Goal: Feedback & Contribution: Submit feedback/report problem

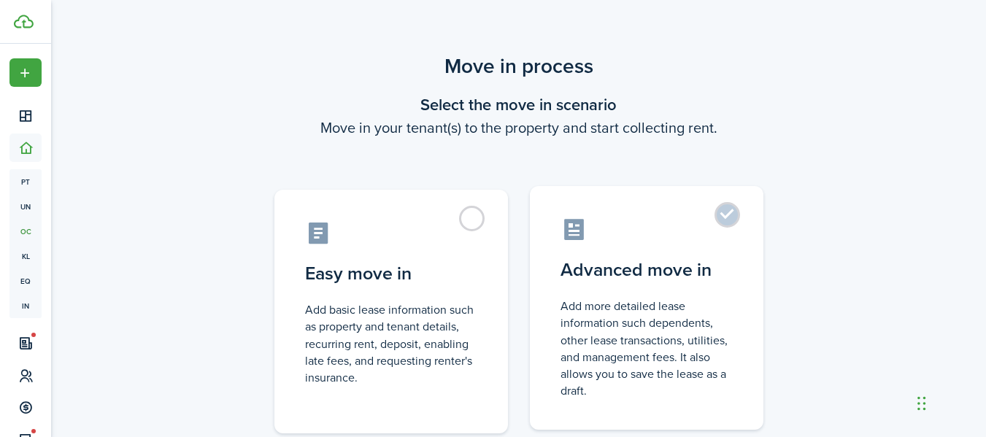
click at [653, 250] on label "Advanced move in Add more detailed lease information such dependents, other lea…" at bounding box center [647, 308] width 234 height 244
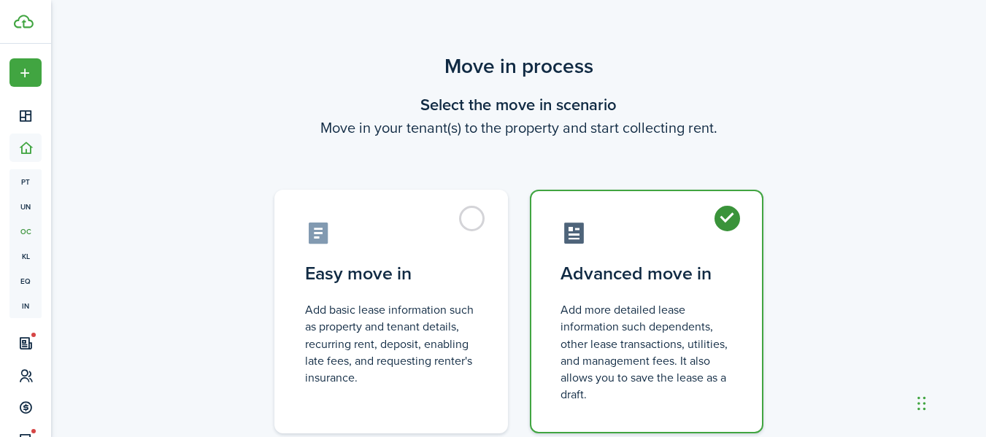
radio input "true"
click at [798, 268] on div "Move in process Select the move in scenario Move in your tenant(s) to the prope…" at bounding box center [518, 277] width 935 height 466
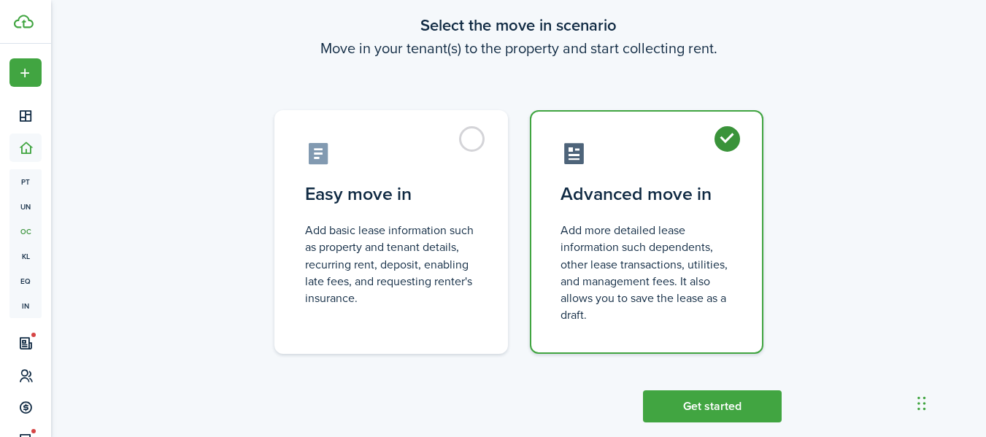
scroll to position [105, 0]
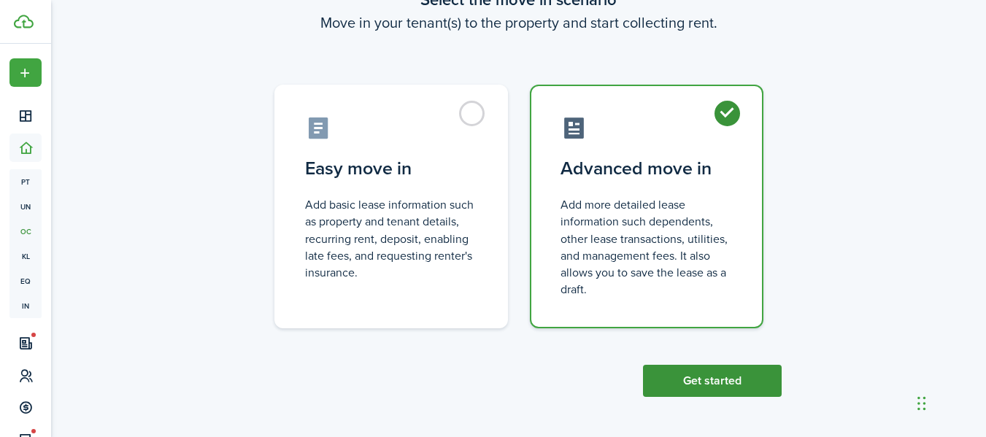
click at [725, 391] on button "Get started" at bounding box center [712, 381] width 139 height 32
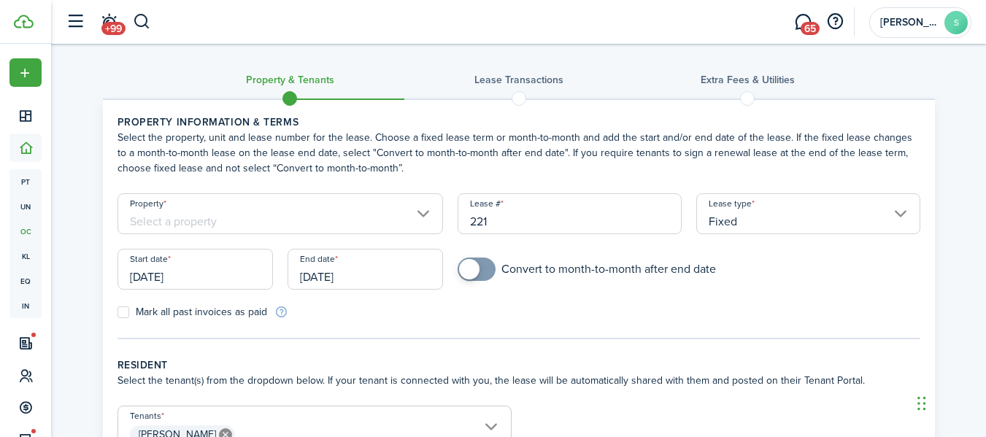
click at [290, 218] on input "Property" at bounding box center [281, 213] width 326 height 41
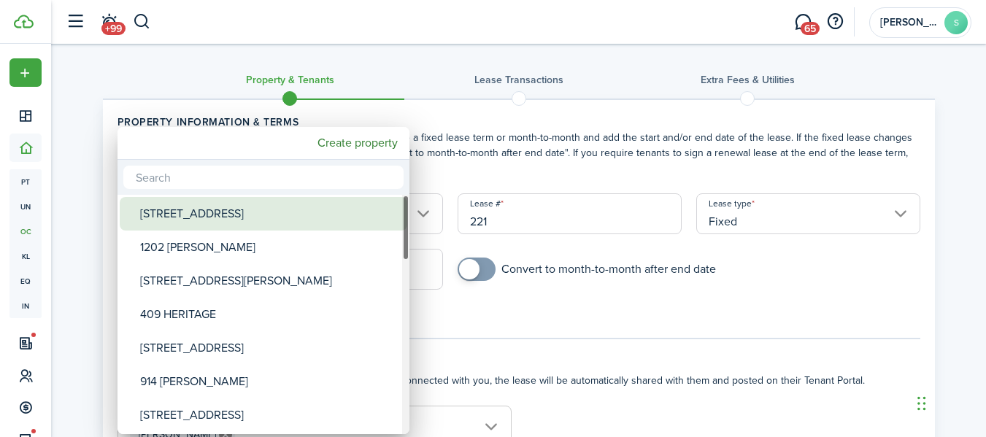
type input "V"
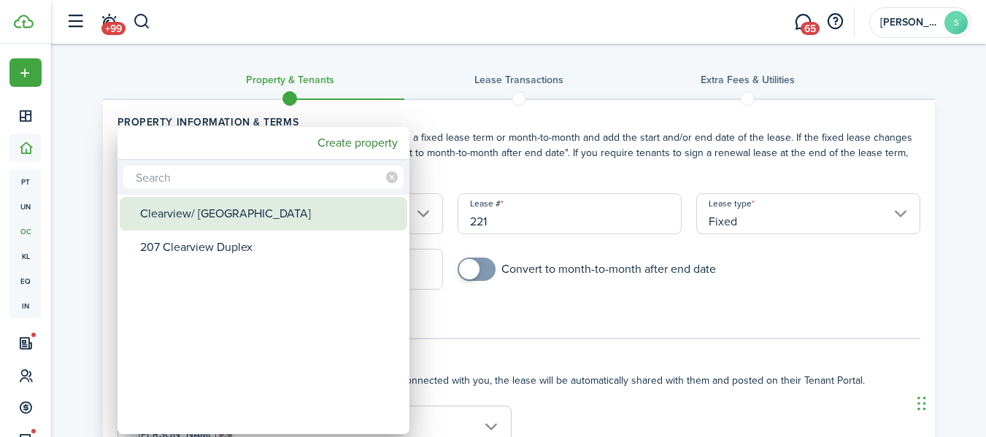
type input "V"
type input "[PERSON_NAME]"
click at [277, 213] on div "CROOKS LANE" at bounding box center [269, 214] width 258 height 34
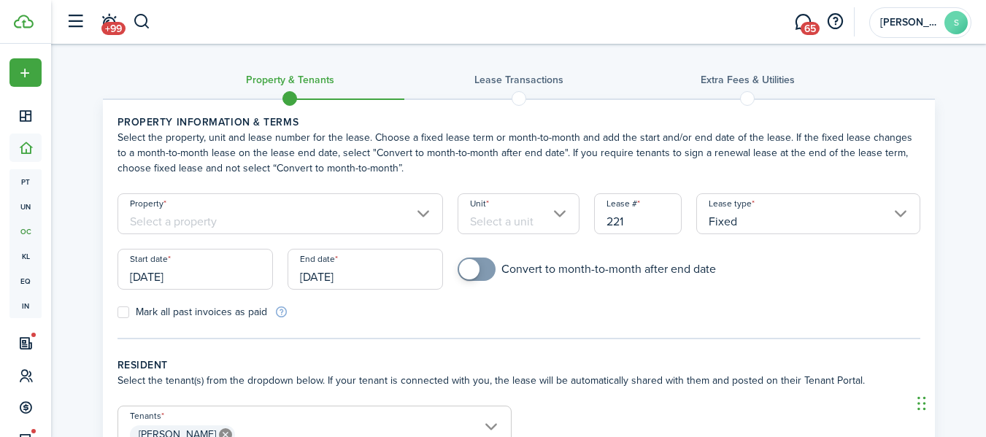
type input "CROOKS LANE"
click at [493, 209] on input "Unit" at bounding box center [519, 213] width 122 height 41
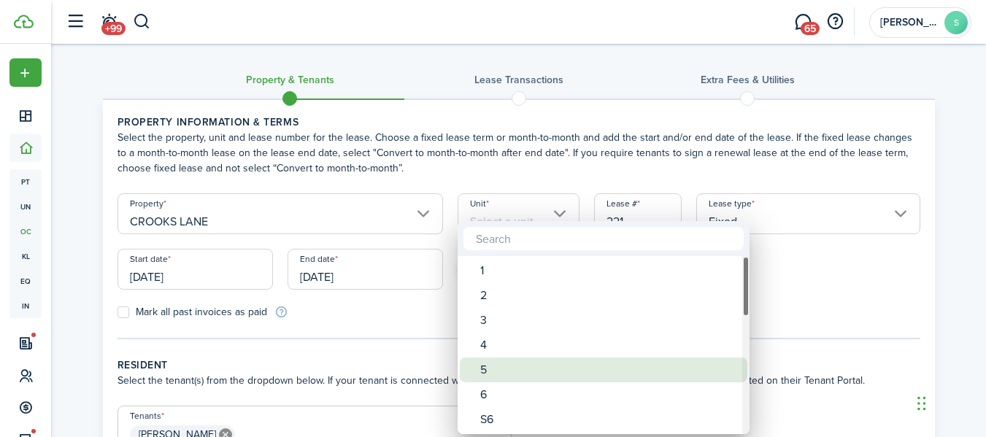
click at [480, 378] on span "Unit" at bounding box center [470, 370] width 20 height 20
type input "5"
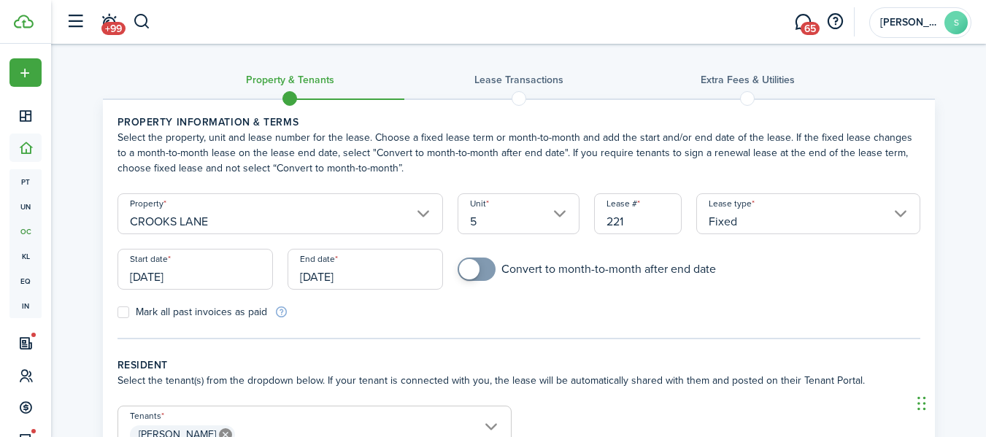
click at [211, 283] on input "[DATE]" at bounding box center [196, 269] width 156 height 41
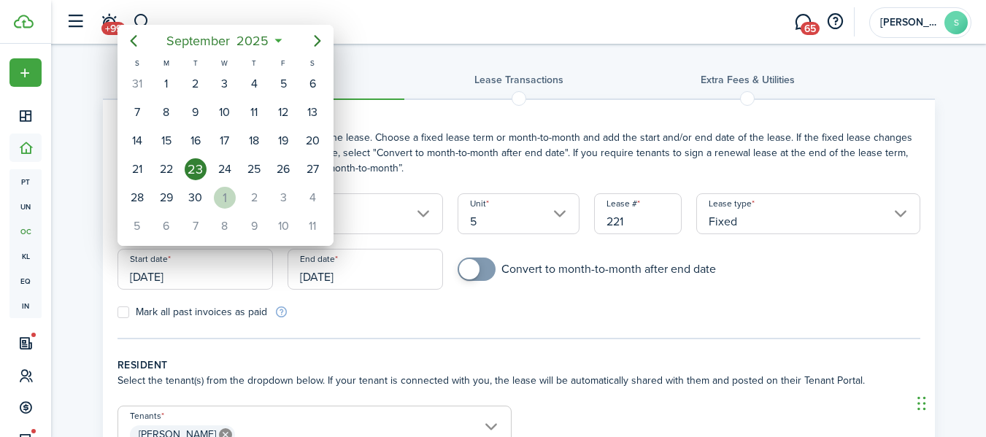
click at [226, 201] on div "1" at bounding box center [225, 198] width 22 height 22
type input "[DATE]"
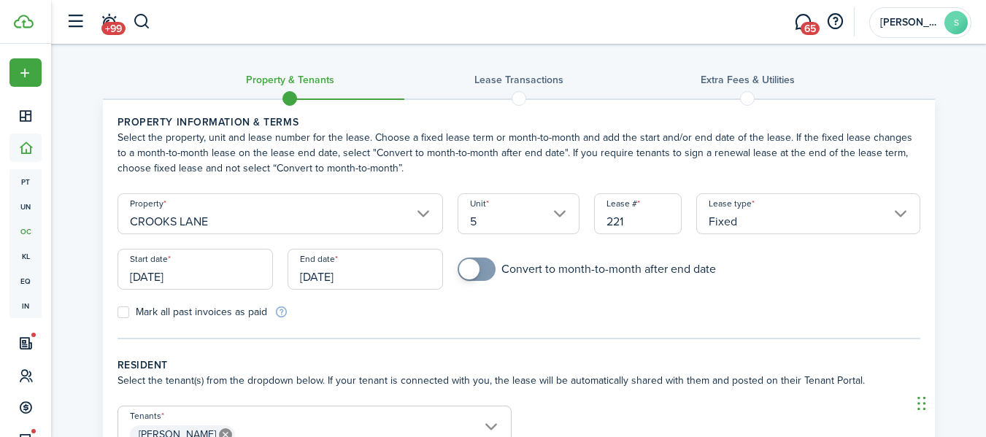
click at [345, 283] on input "[DATE]" at bounding box center [366, 269] width 156 height 41
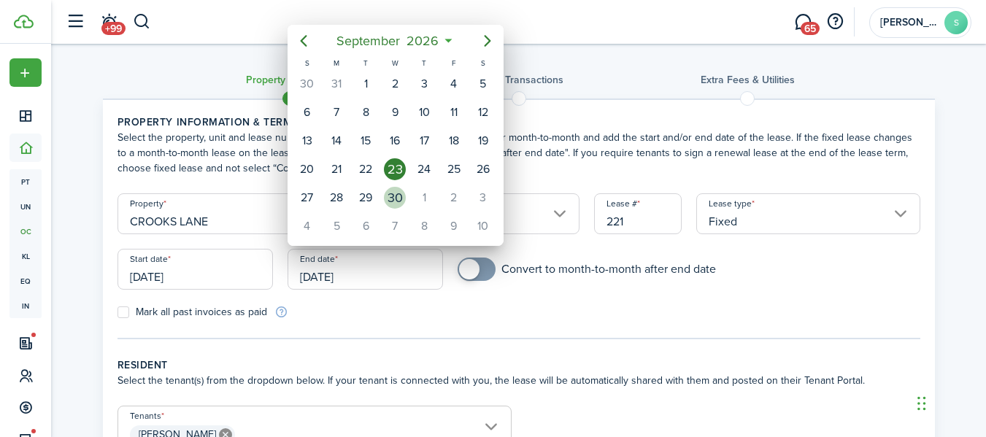
click at [391, 196] on div "30" at bounding box center [395, 198] width 22 height 22
type input "[DATE]"
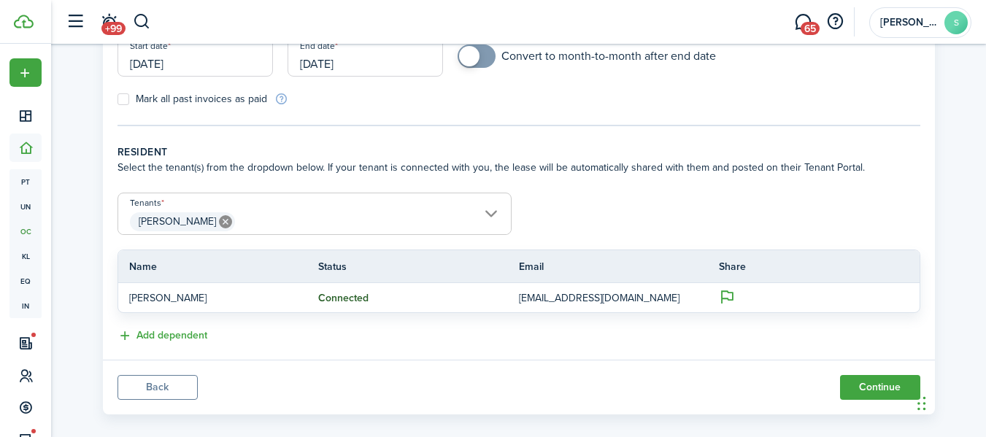
scroll to position [231, 0]
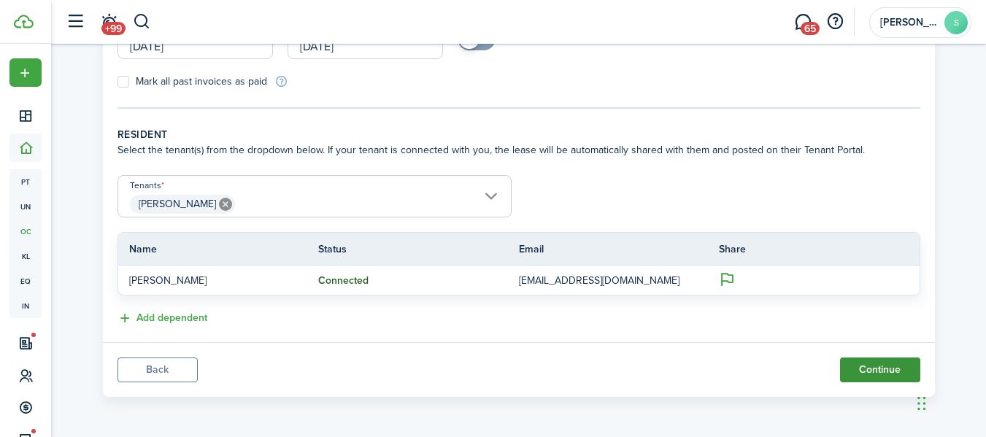
click at [877, 361] on button "Continue" at bounding box center [880, 370] width 80 height 25
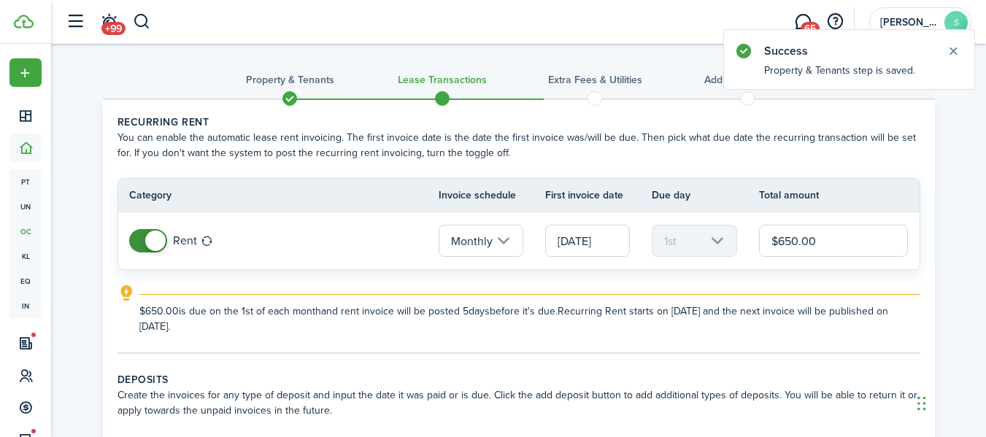
click at [794, 237] on input "$650.00" at bounding box center [834, 241] width 150 height 32
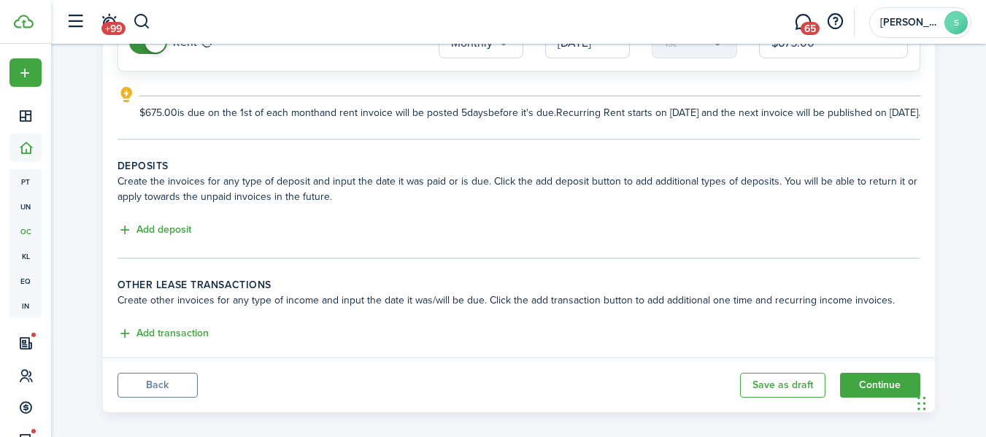
scroll to position [207, 0]
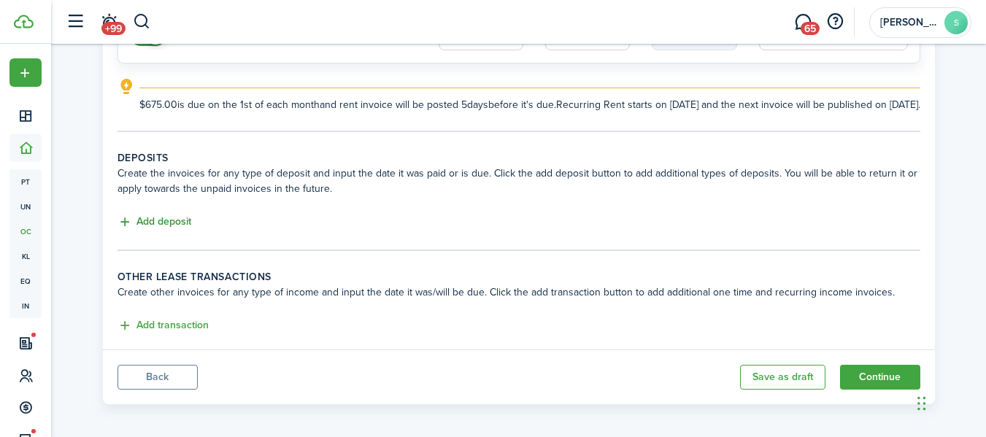
type input "$675.00"
click at [175, 231] on button "Add deposit" at bounding box center [155, 222] width 74 height 17
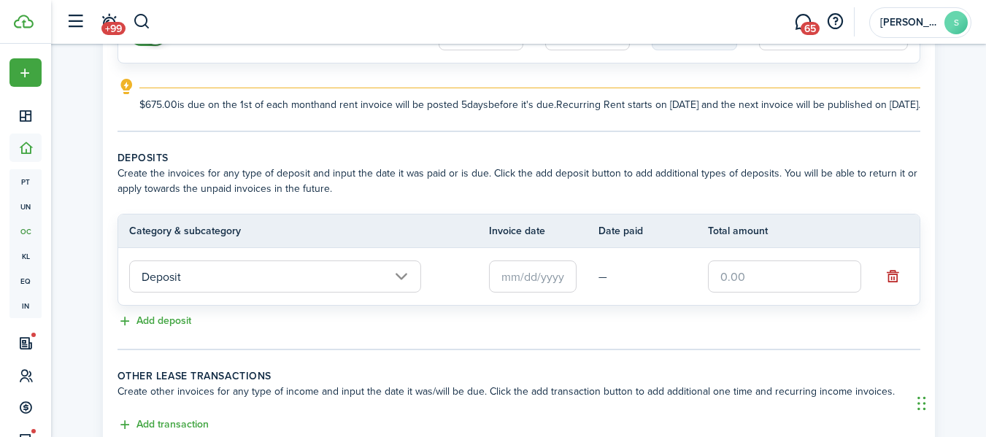
click at [536, 293] on input "text" at bounding box center [533, 277] width 88 height 32
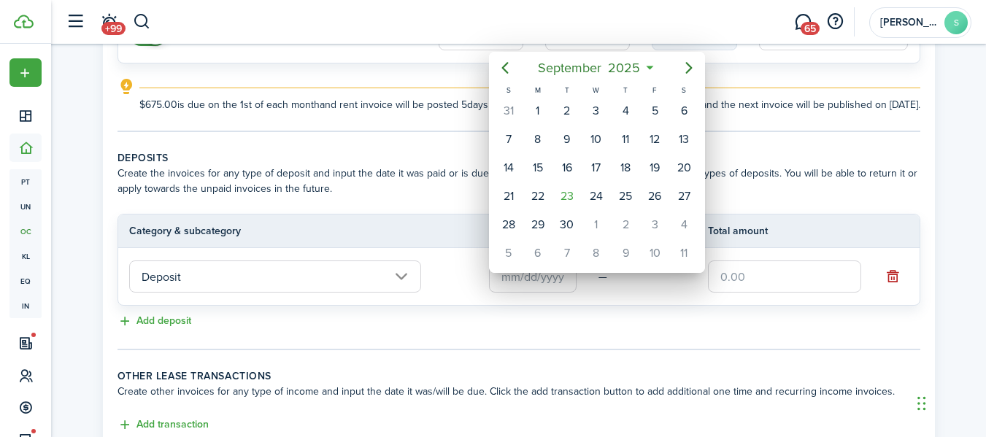
click at [537, 302] on div at bounding box center [493, 218] width 1220 height 671
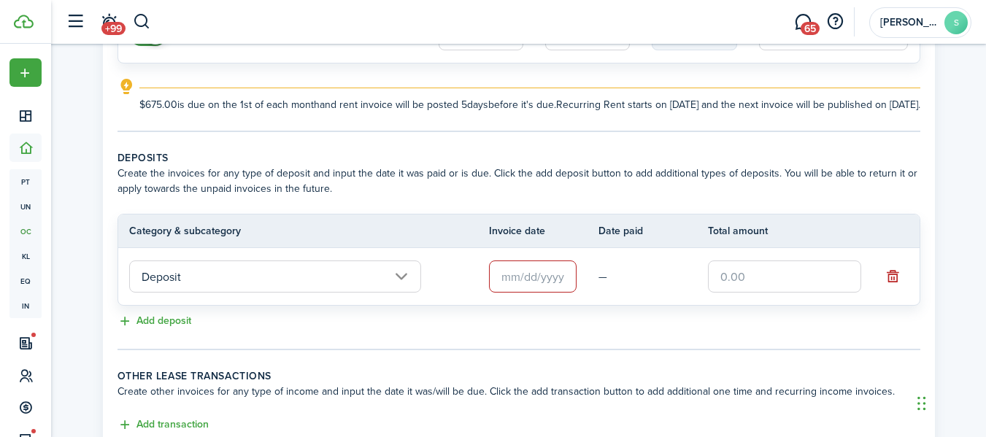
click at [537, 293] on input "text" at bounding box center [533, 277] width 88 height 32
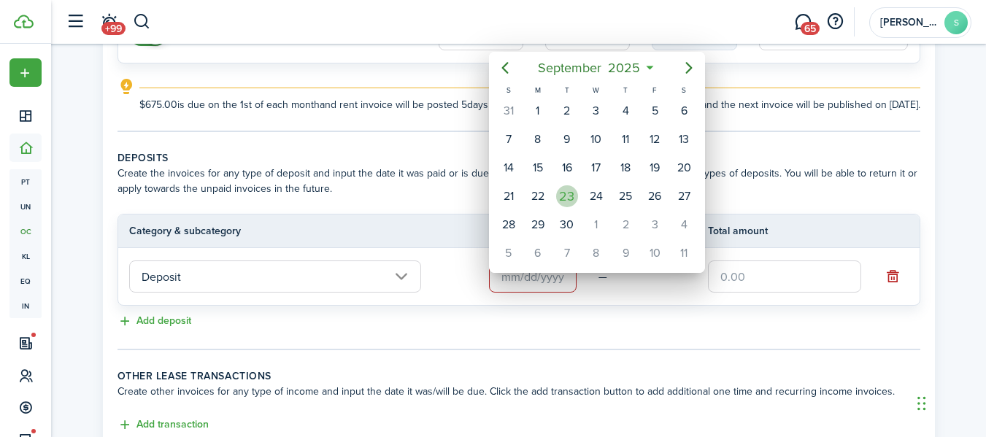
click at [561, 202] on div "23" at bounding box center [567, 196] width 22 height 22
type input "[DATE]"
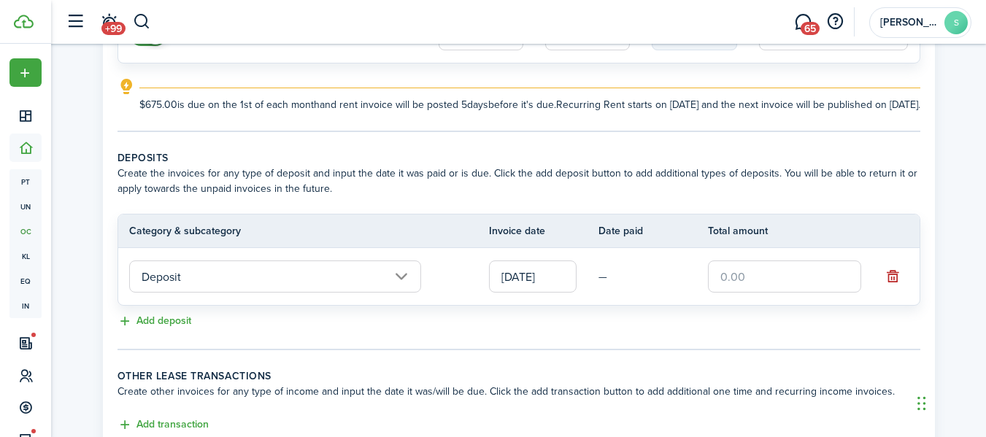
click at [730, 293] on input "text" at bounding box center [784, 277] width 153 height 32
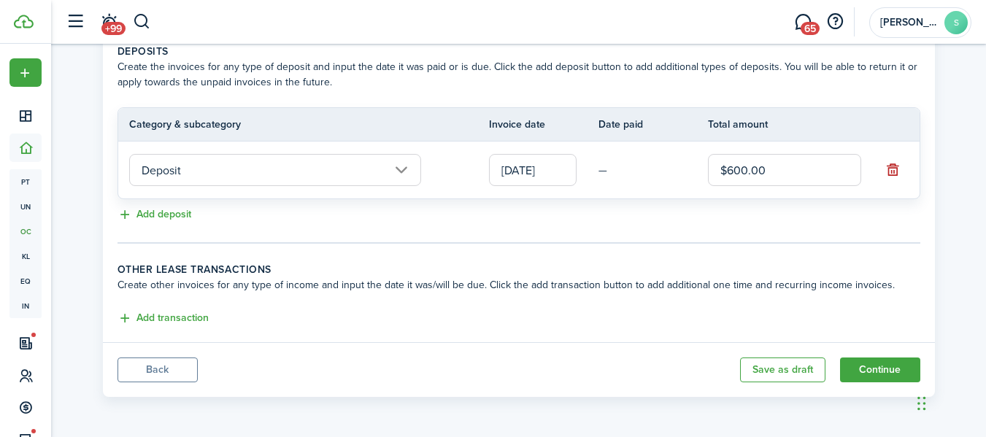
scroll to position [329, 0]
type input "$600.00"
click at [879, 367] on button "Continue" at bounding box center [880, 370] width 80 height 25
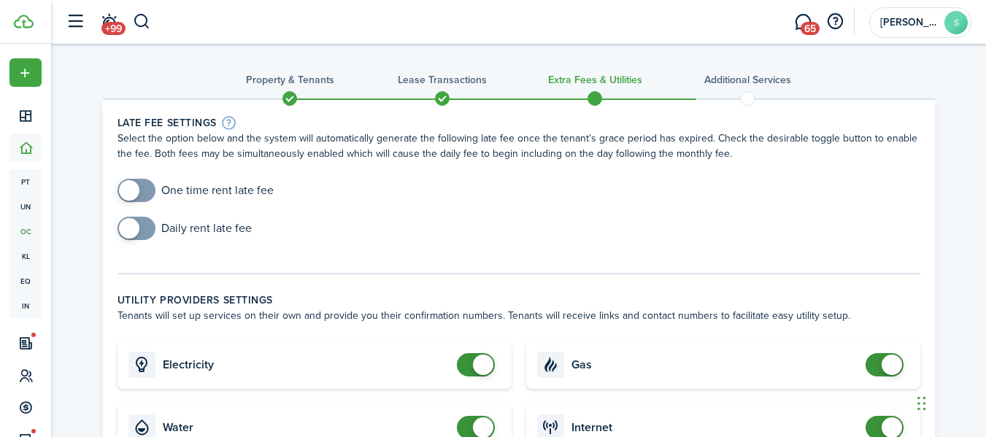
checkbox input "true"
click at [144, 196] on span at bounding box center [136, 190] width 15 height 23
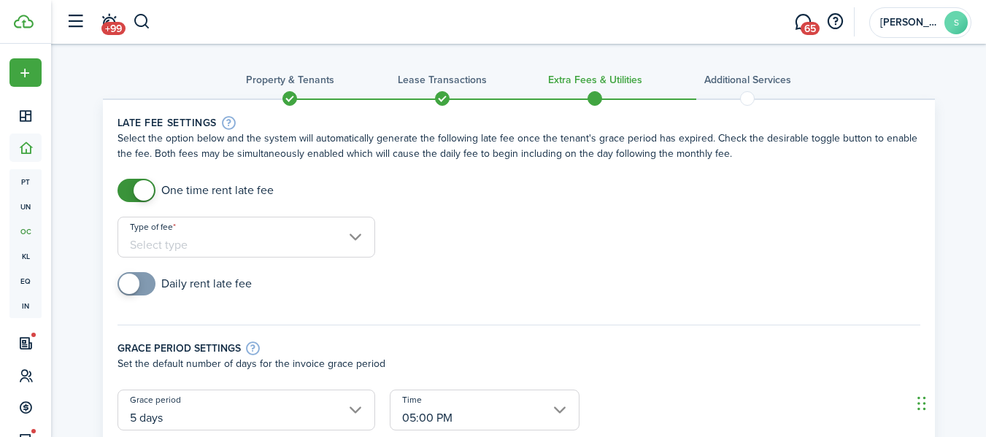
click at [218, 242] on input "Type of fee" at bounding box center [247, 237] width 258 height 41
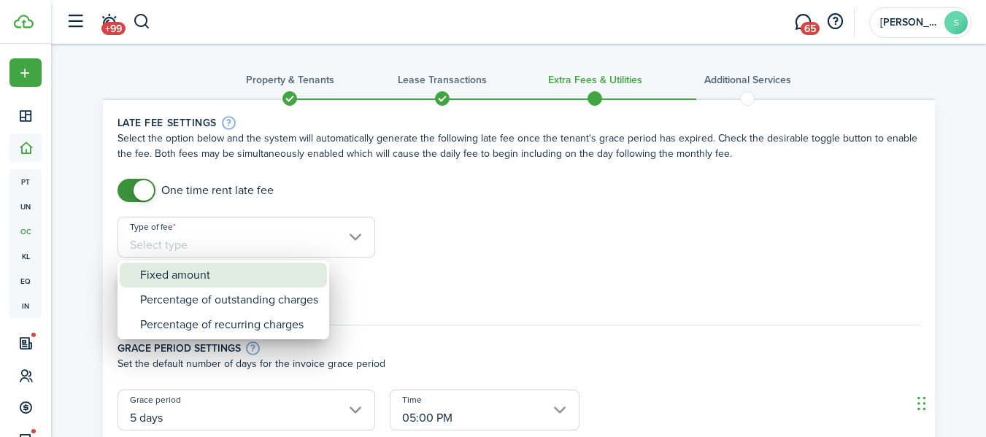
click at [211, 267] on div "Fixed amount" at bounding box center [229, 275] width 178 height 25
type input "Fixed amount"
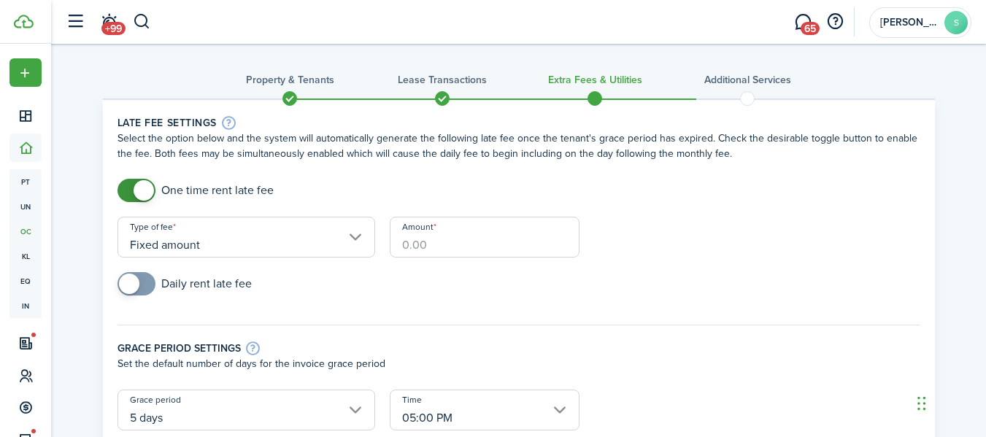
click at [431, 248] on input "Amount" at bounding box center [485, 237] width 190 height 41
type input "$75.00"
click at [588, 335] on div "Grace period settings Set the default number of days for the invoice grace peri…" at bounding box center [519, 350] width 818 height 80
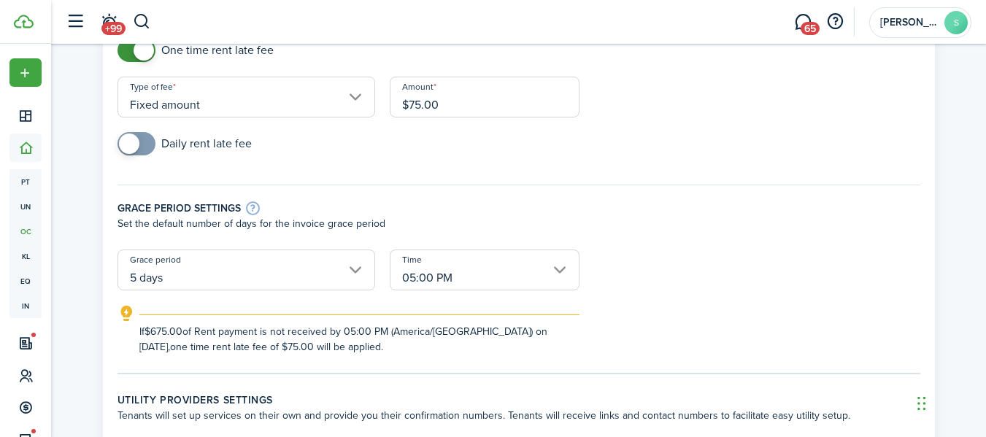
scroll to position [146, 0]
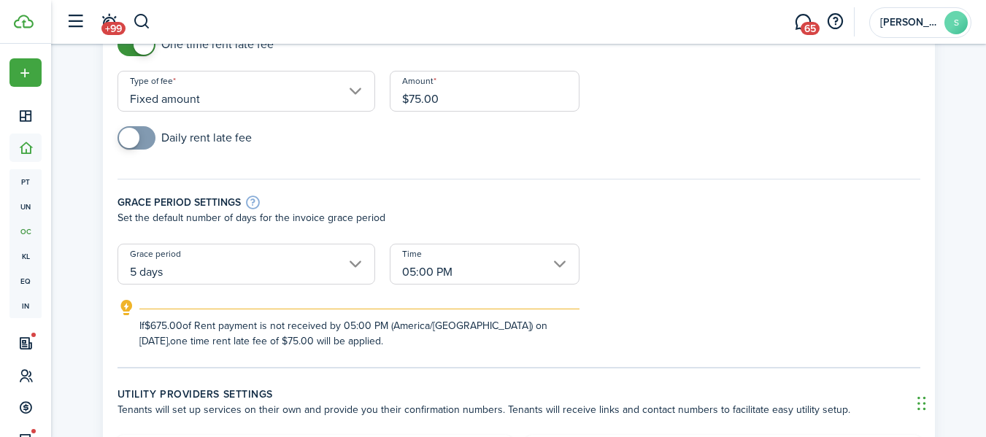
click at [327, 267] on input "5 days" at bounding box center [247, 264] width 258 height 41
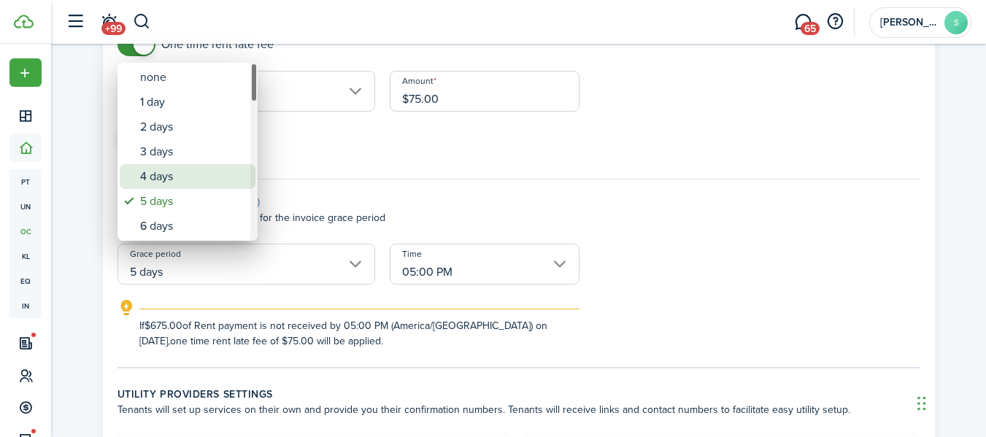
click at [204, 179] on div "4 days" at bounding box center [193, 176] width 107 height 25
type input "4 days"
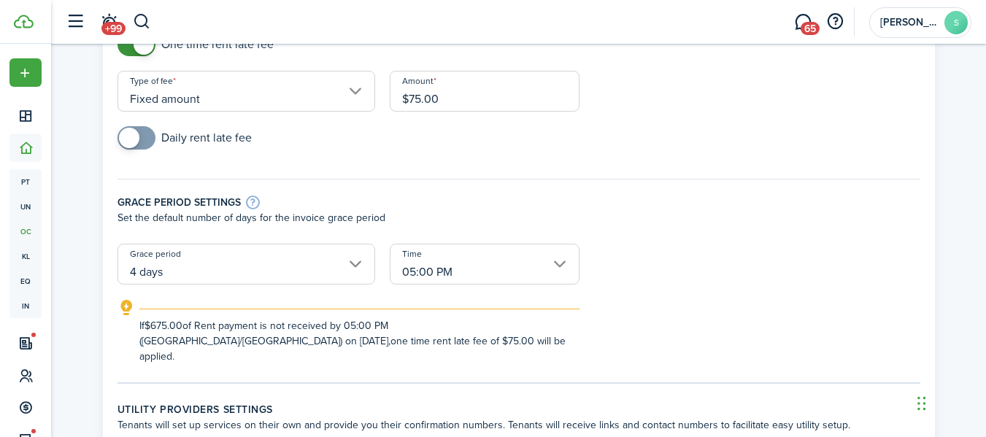
click at [755, 291] on form "One time rent late fee Type of fee Fixed amount Amount $75.00 Daily rent late f…" at bounding box center [519, 198] width 818 height 331
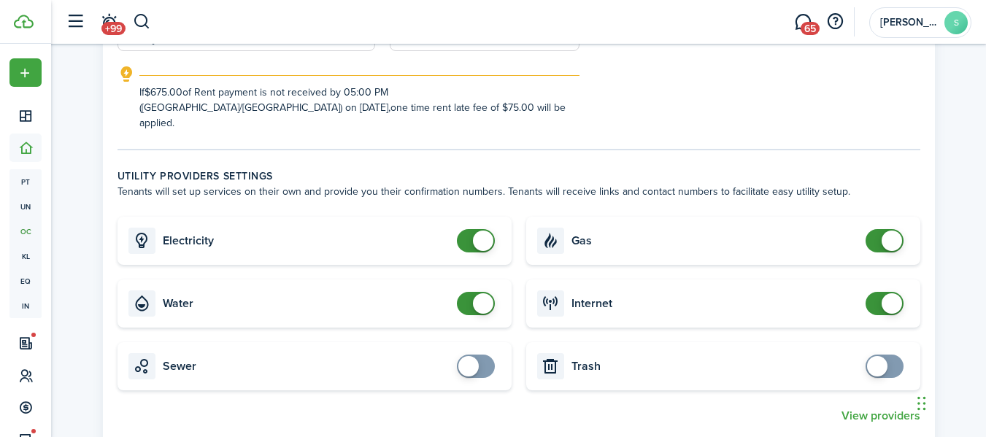
scroll to position [409, 0]
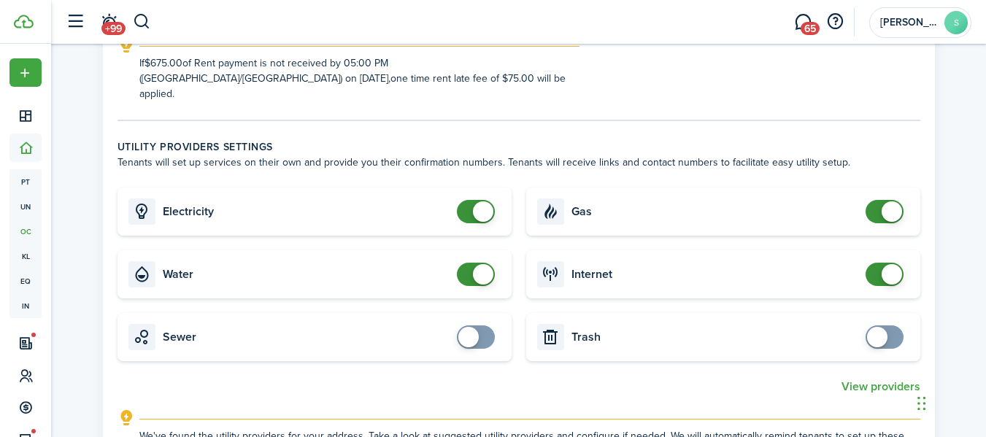
checkbox input "false"
click at [886, 202] on span at bounding box center [892, 212] width 20 height 20
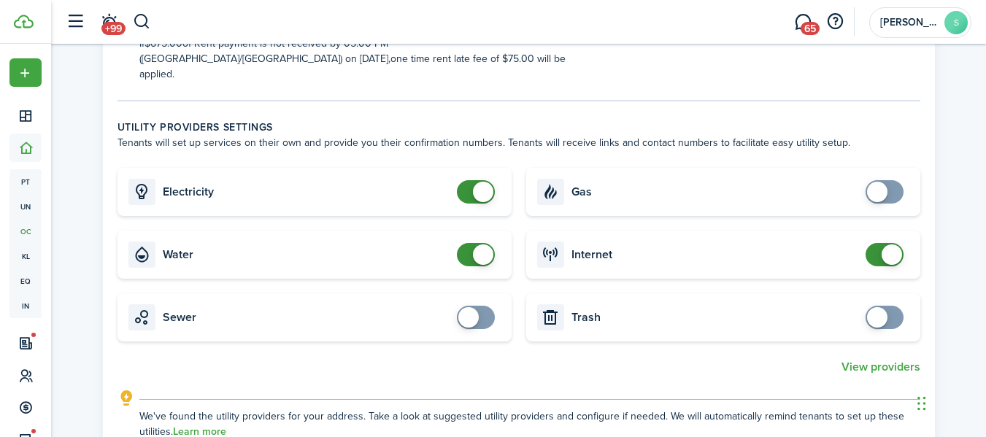
scroll to position [443, 0]
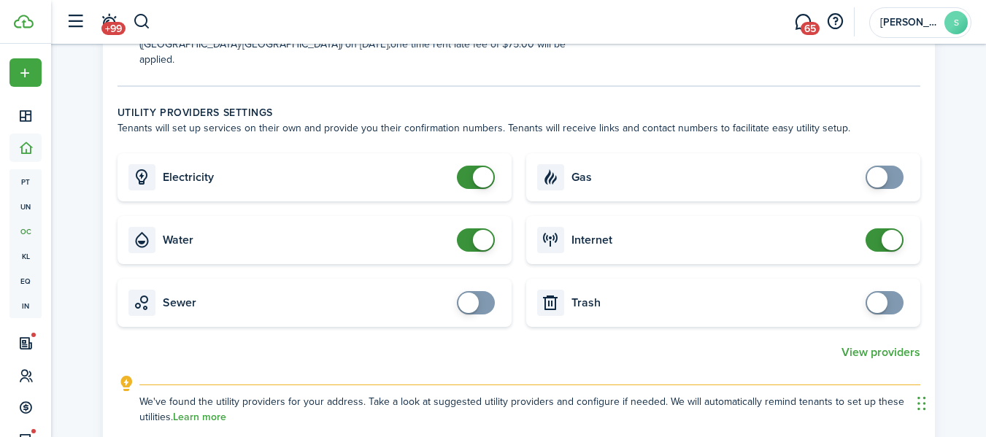
checkbox input "false"
click at [891, 230] on span at bounding box center [892, 240] width 20 height 20
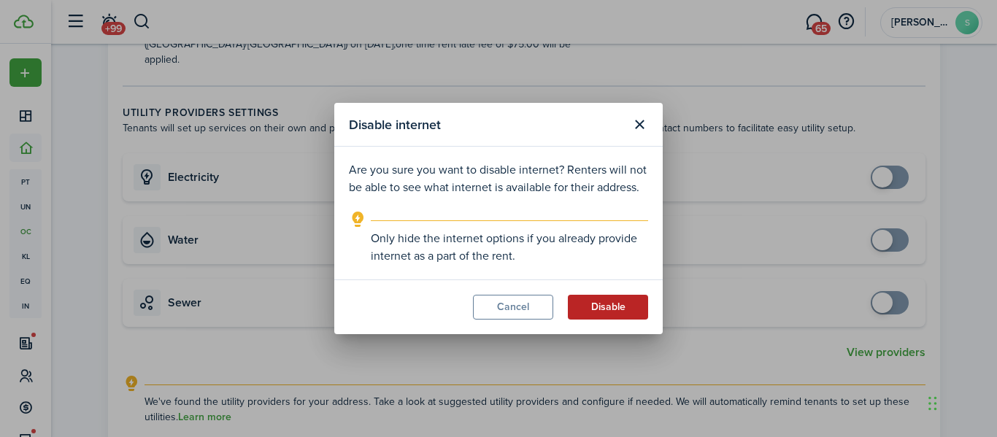
click at [595, 311] on button "Disable" at bounding box center [608, 307] width 80 height 25
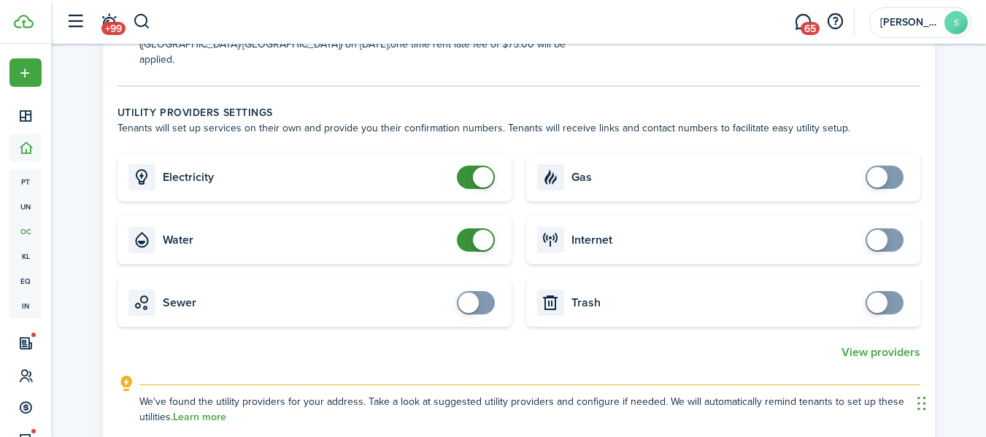
checkbox input "false"
click at [469, 229] on span at bounding box center [476, 240] width 15 height 23
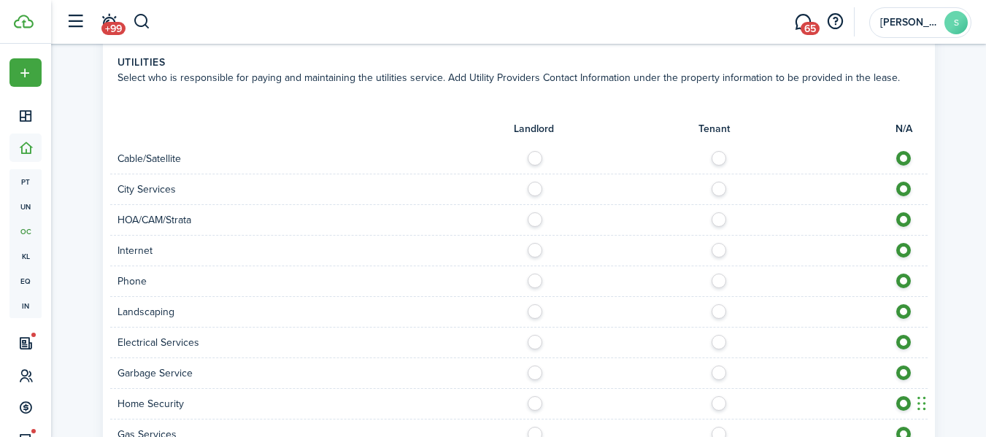
scroll to position [852, 0]
click at [537, 307] on div "Landscaping" at bounding box center [519, 311] width 818 height 31
click at [532, 304] on label at bounding box center [539, 307] width 26 height 7
radio input "true"
click at [535, 334] on label at bounding box center [539, 337] width 26 height 7
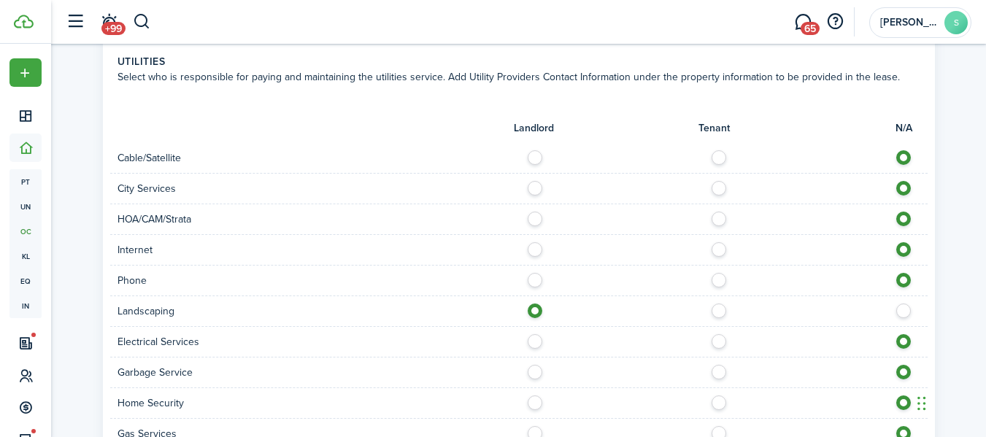
radio input "true"
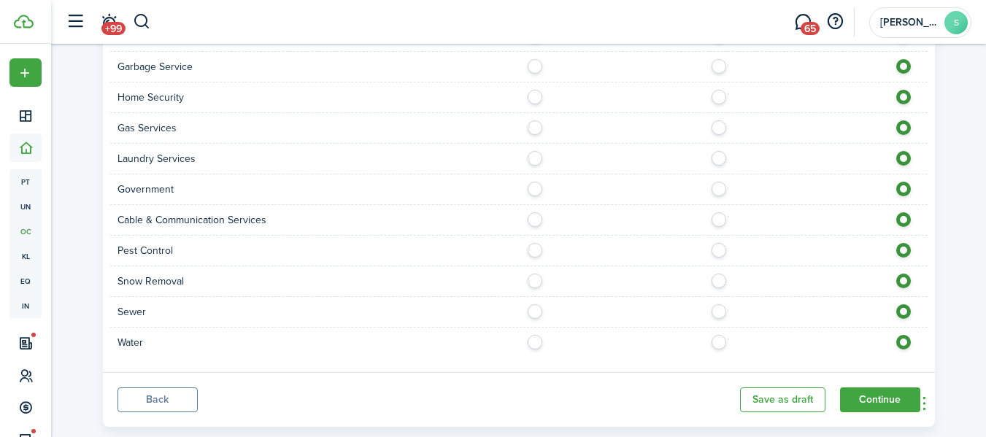
scroll to position [1170, 0]
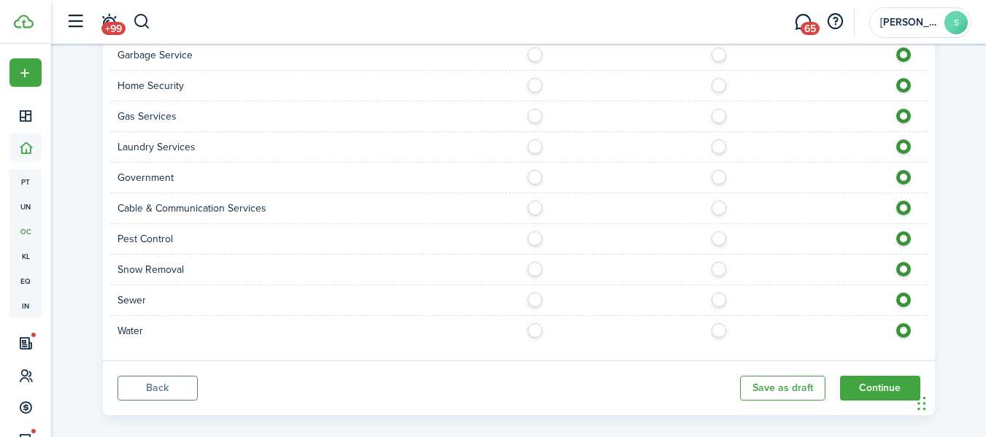
click at [530, 323] on label at bounding box center [539, 326] width 26 height 7
radio input "true"
click at [894, 376] on button "Continue" at bounding box center [880, 388] width 80 height 25
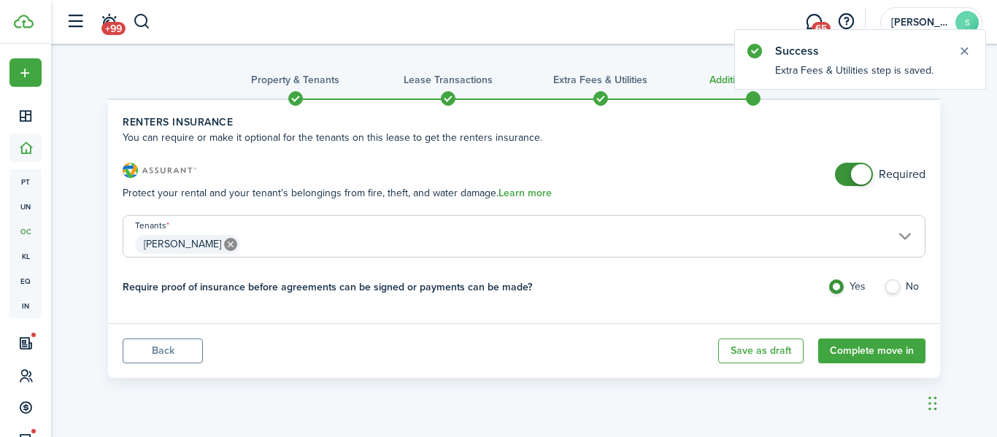
click at [854, 172] on span at bounding box center [861, 174] width 20 height 20
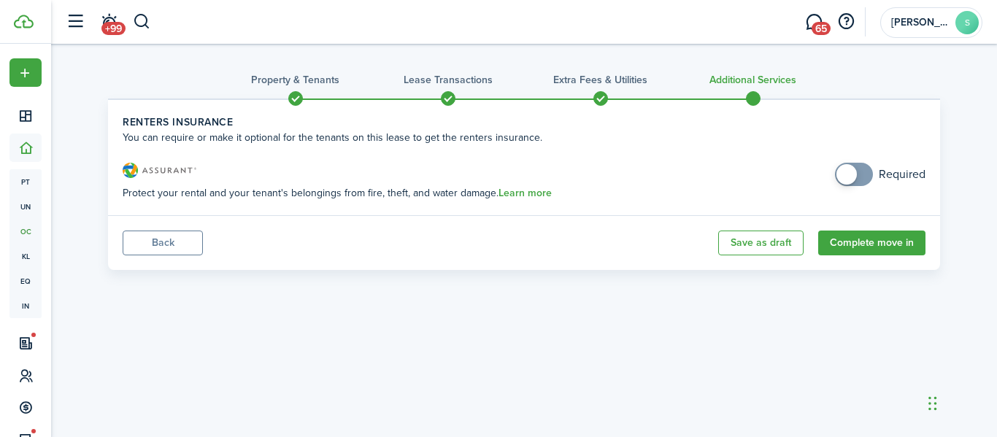
checkbox input "true"
click at [856, 170] on span at bounding box center [847, 174] width 20 height 20
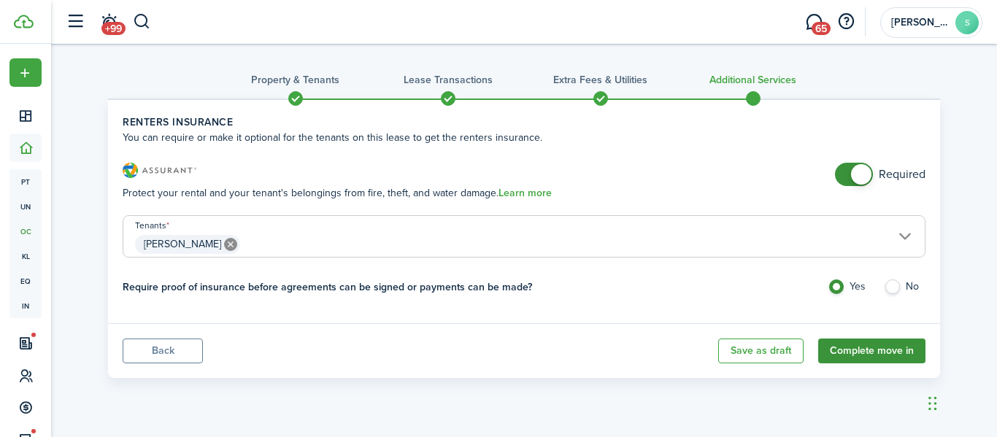
click at [864, 347] on button "Complete move in" at bounding box center [871, 351] width 107 height 25
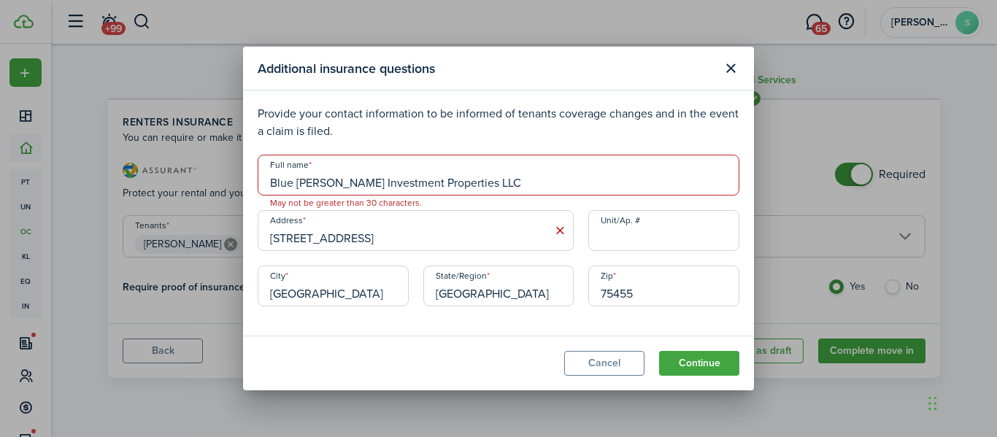
click at [388, 182] on input "Blue [PERSON_NAME] Investment Properties LLC" at bounding box center [499, 175] width 482 height 41
click at [415, 185] on input "Blue [PERSON_NAME] Invest Properties LLC" at bounding box center [499, 175] width 482 height 41
click at [359, 180] on input "Blue [PERSON_NAME] Invest Prop LLC" at bounding box center [499, 175] width 482 height 41
type input "Blue [PERSON_NAME] Invest Prop LLC"
click at [643, 247] on input "Unit/Ap. #" at bounding box center [663, 230] width 151 height 41
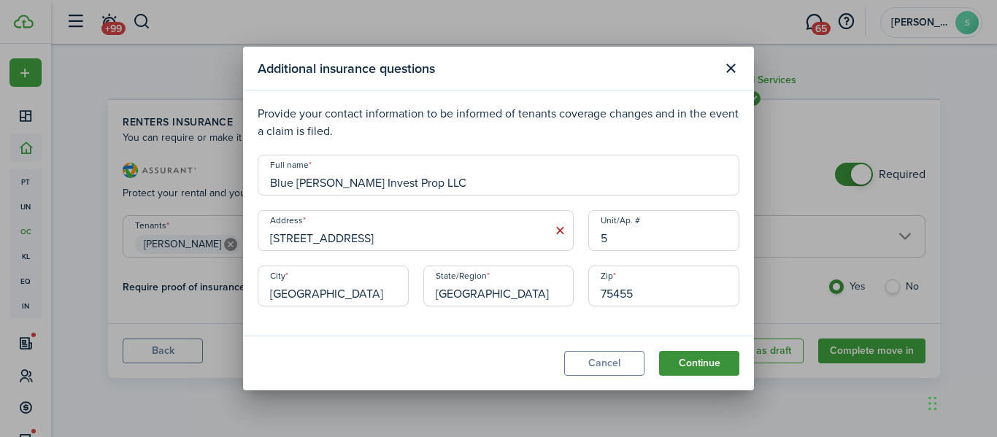
type input "5"
click at [687, 363] on button "Continue" at bounding box center [699, 363] width 80 height 25
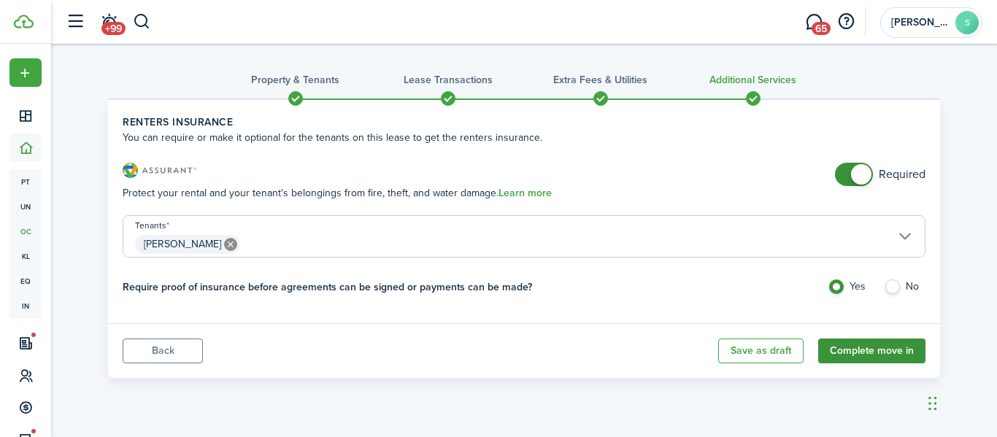
click at [861, 350] on button "Complete move in" at bounding box center [871, 351] width 107 height 25
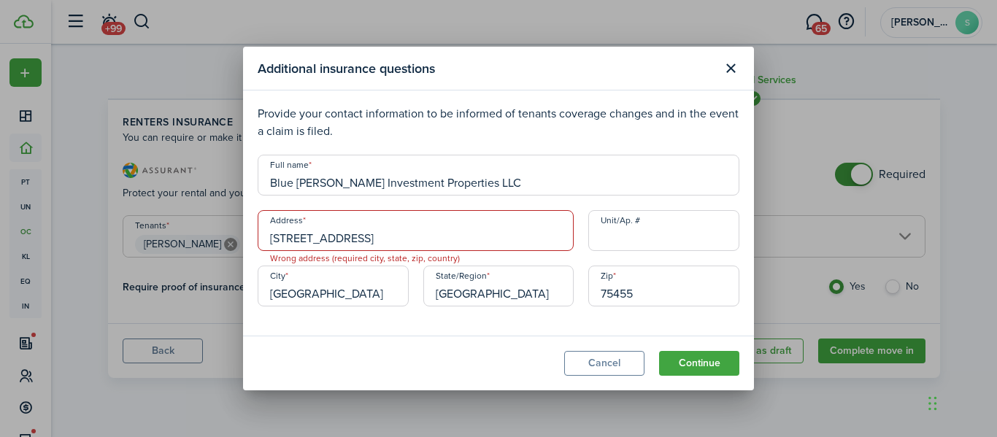
click at [435, 231] on input "[STREET_ADDRESS]" at bounding box center [416, 230] width 316 height 41
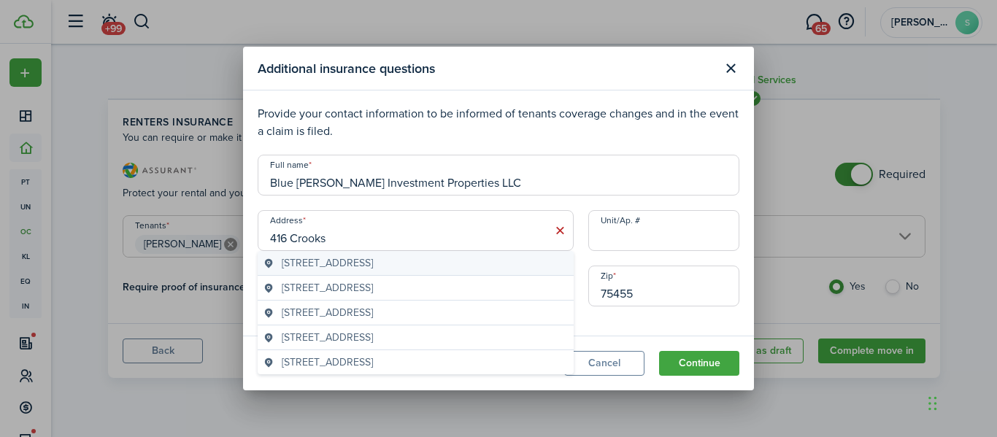
click at [373, 267] on span "[STREET_ADDRESS]" at bounding box center [327, 263] width 91 height 15
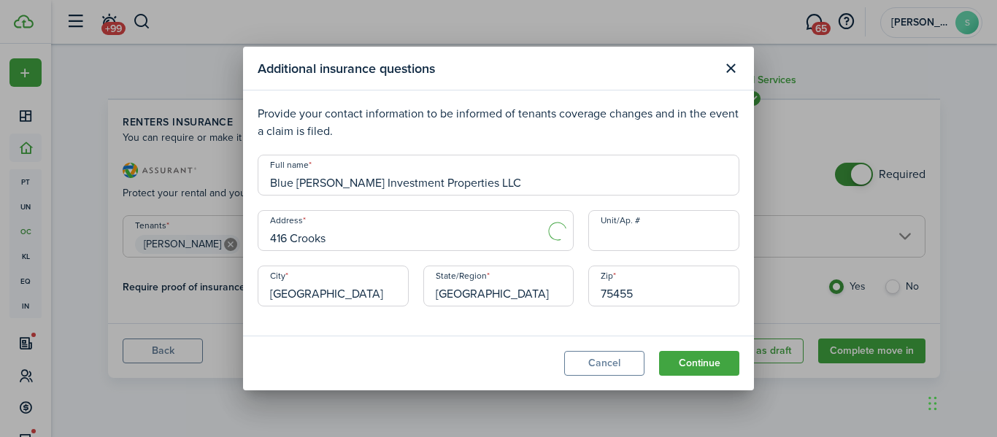
type input "[STREET_ADDRESS]"
click at [687, 368] on button "Continue" at bounding box center [699, 363] width 80 height 25
click at [675, 245] on input "Unit/Ap. #" at bounding box center [663, 230] width 151 height 41
type input "5"
click at [442, 183] on input "Blue [PERSON_NAME] Investment Properties LLC" at bounding box center [499, 175] width 482 height 41
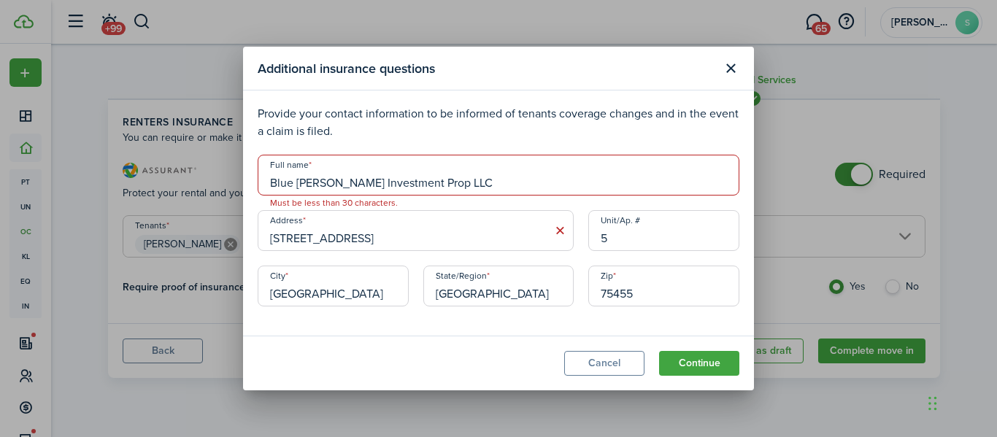
click at [385, 177] on input "Blue [PERSON_NAME] Investment Prop LLC" at bounding box center [499, 175] width 482 height 41
type input "Blue [PERSON_NAME] Invest Prop LLC"
click at [684, 361] on button "Continue" at bounding box center [699, 363] width 80 height 25
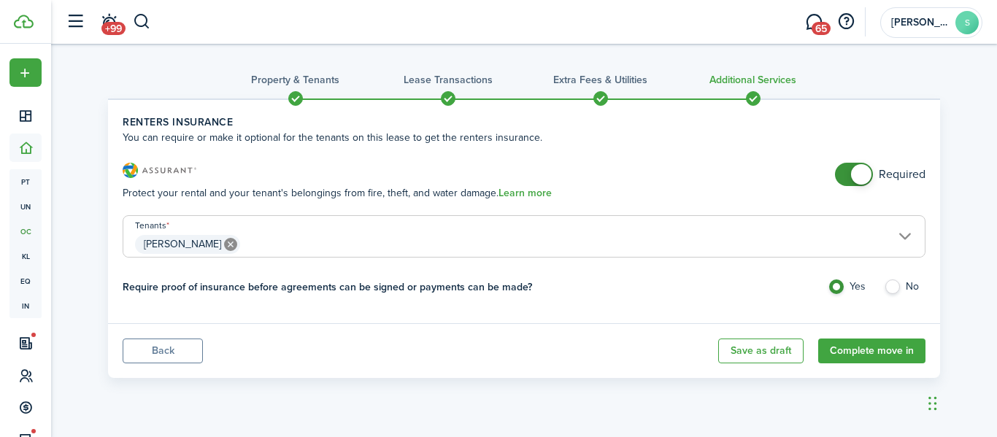
checkbox input "false"
click at [850, 170] on span at bounding box center [854, 174] width 15 height 23
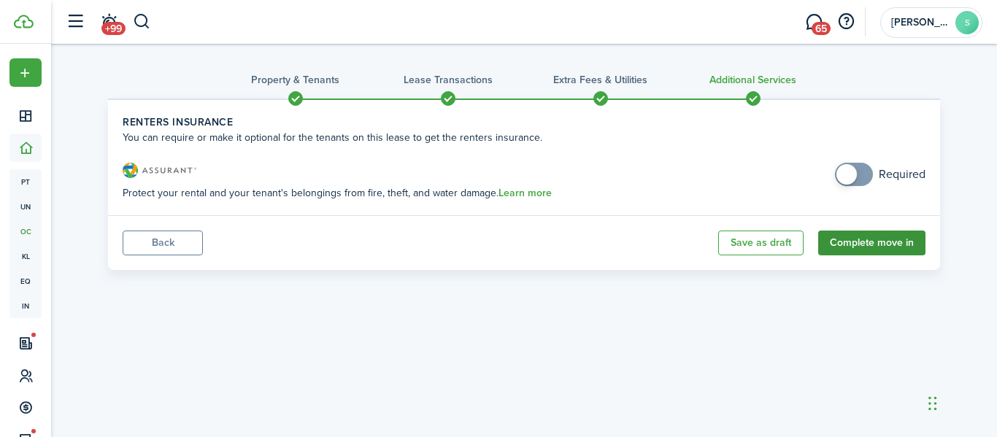
click at [853, 234] on button "Complete move in" at bounding box center [871, 243] width 107 height 25
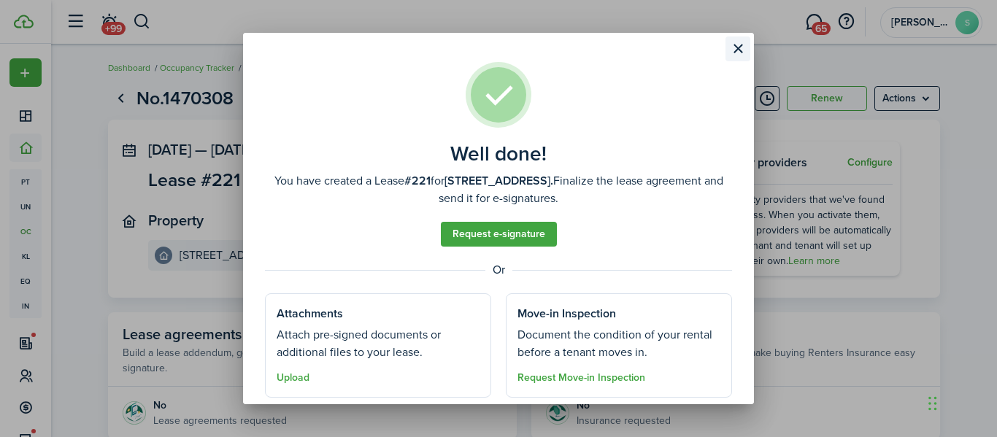
click at [732, 51] on button "Close modal" at bounding box center [738, 49] width 25 height 25
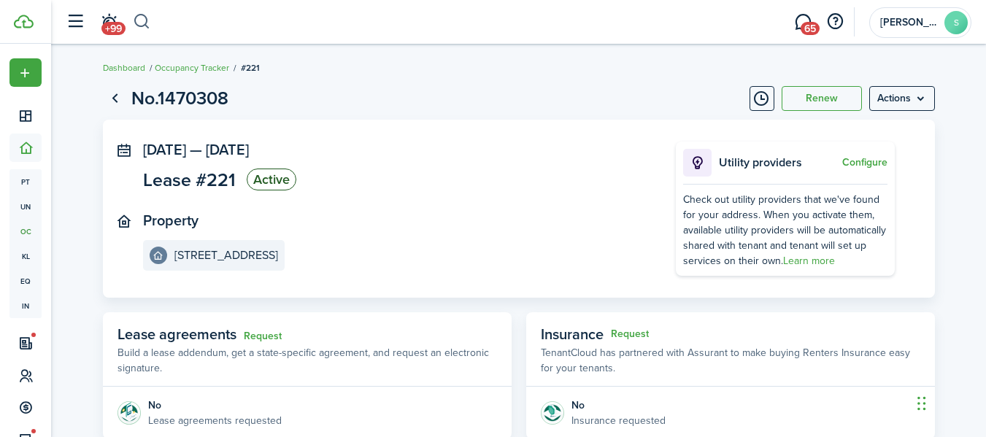
click at [145, 18] on button "button" at bounding box center [142, 21] width 18 height 25
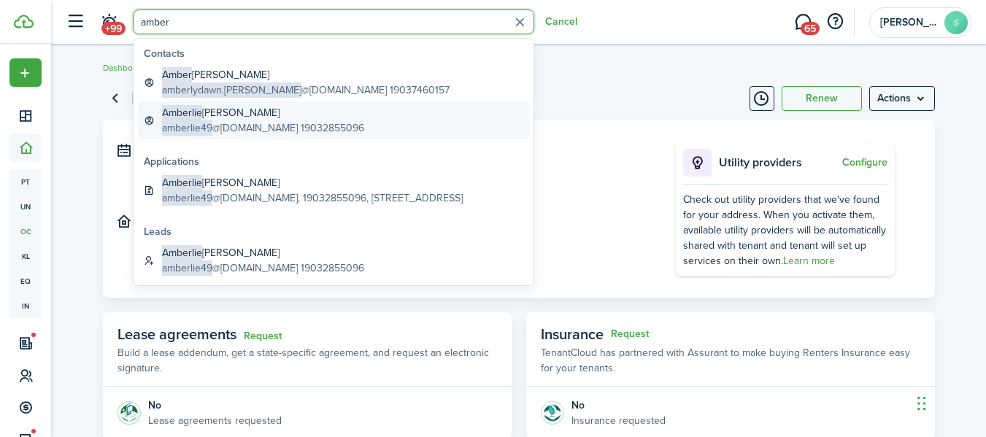
type input "amber"
click at [215, 116] on global-search-item-title "[PERSON_NAME]" at bounding box center [263, 112] width 202 height 15
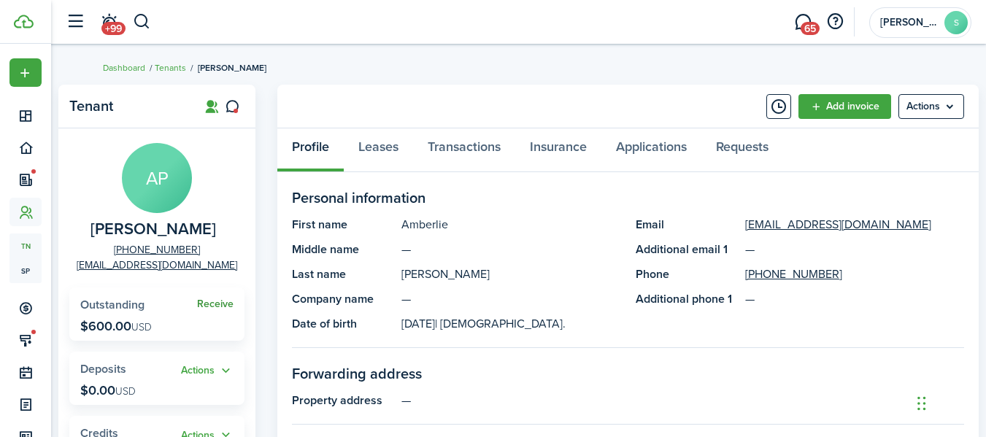
click at [215, 305] on link "Receive" at bounding box center [215, 305] width 37 height 12
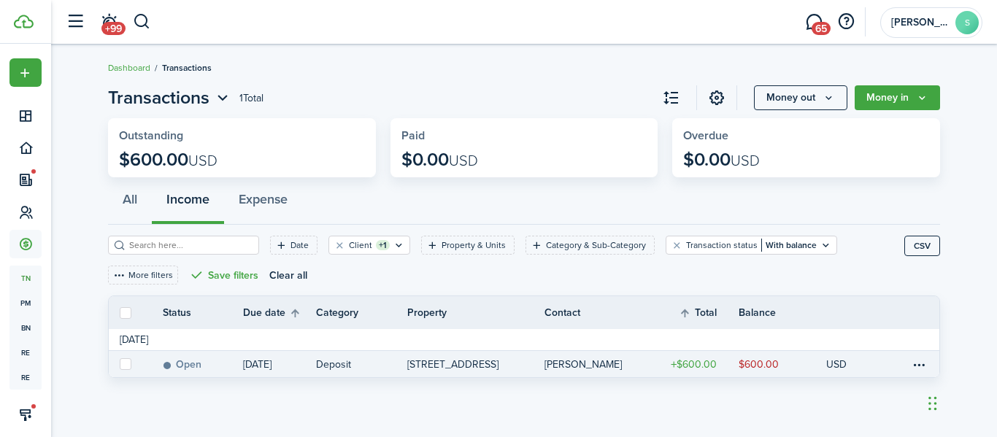
click at [331, 351] on link "Deposit" at bounding box center [361, 364] width 91 height 26
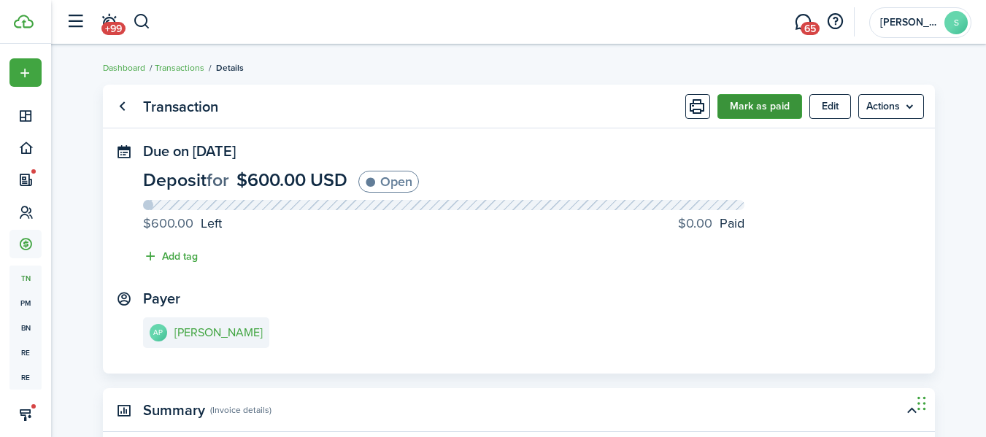
click at [779, 96] on button "Mark as paid" at bounding box center [760, 106] width 85 height 25
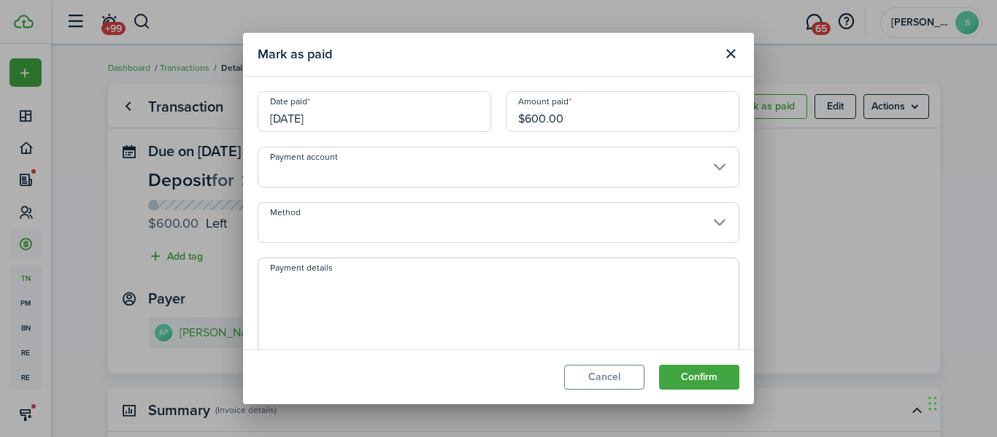
drag, startPoint x: 568, startPoint y: 120, endPoint x: 400, endPoint y: 140, distance: 169.1
click at [401, 139] on div "Date paid [DATE] Amount paid $600.00" at bounding box center [498, 118] width 496 height 55
click at [429, 171] on input "Payment account" at bounding box center [499, 167] width 482 height 41
type input "$100.00"
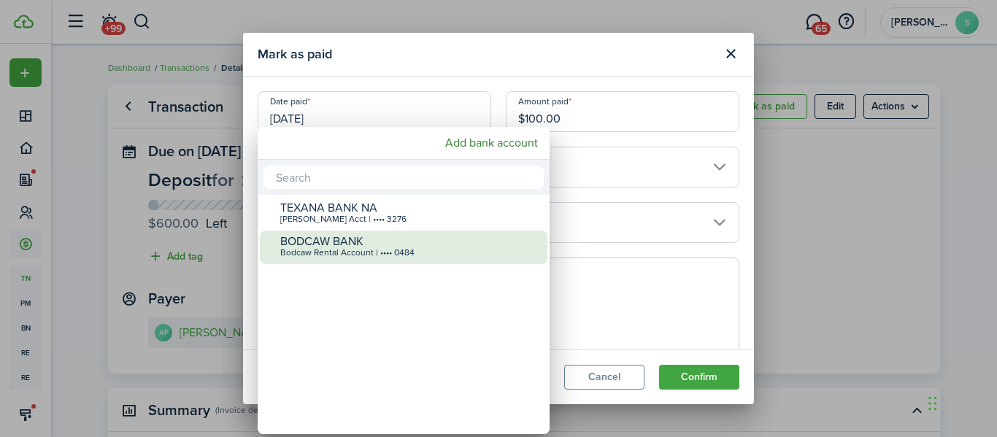
click at [414, 243] on div "BODCAW BANK" at bounding box center [409, 241] width 258 height 13
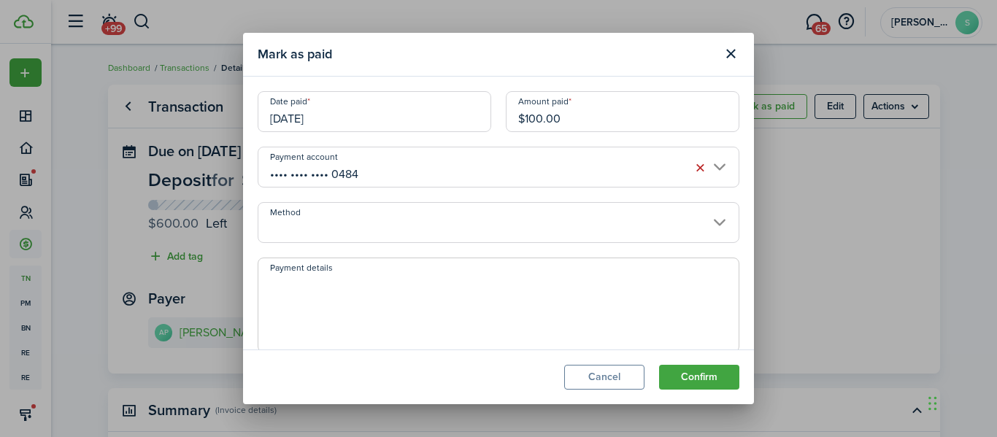
click at [442, 173] on input "•••• •••• •••• 0484" at bounding box center [499, 167] width 482 height 41
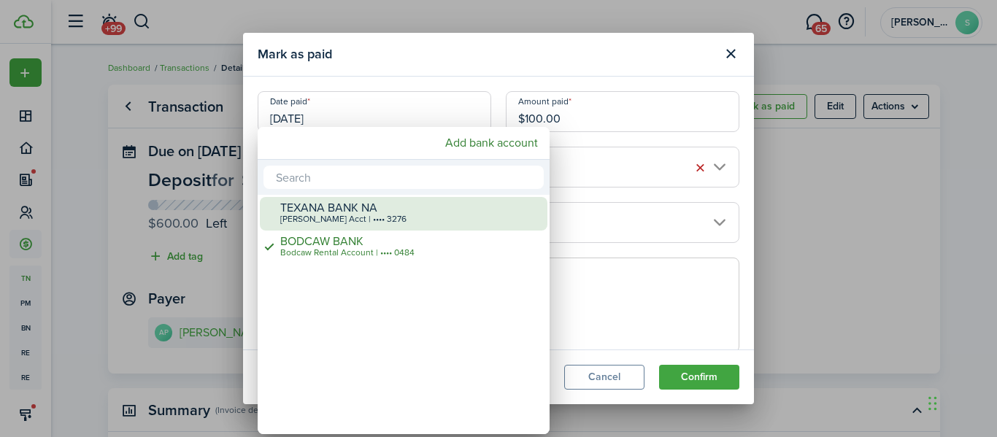
click at [427, 212] on div "TEXANA BANK NA" at bounding box center [409, 208] width 258 height 13
type input "•••• •••• •••• 3276"
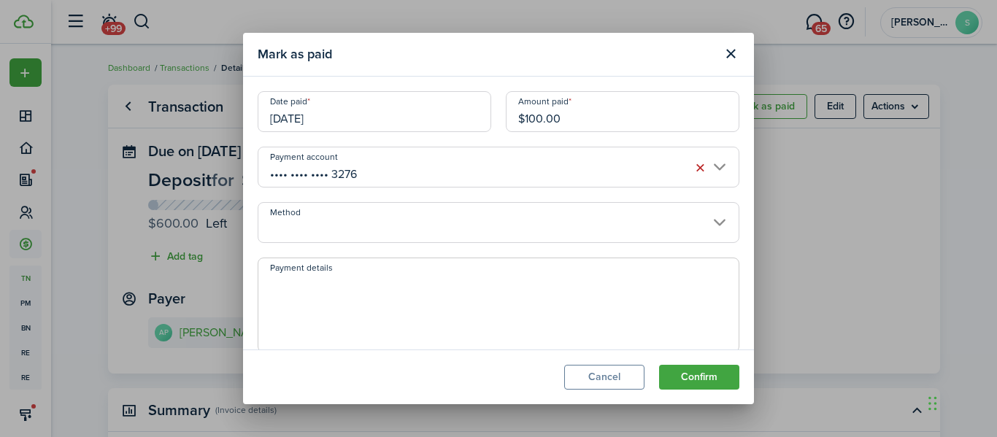
click at [427, 220] on input "Method" at bounding box center [499, 222] width 482 height 41
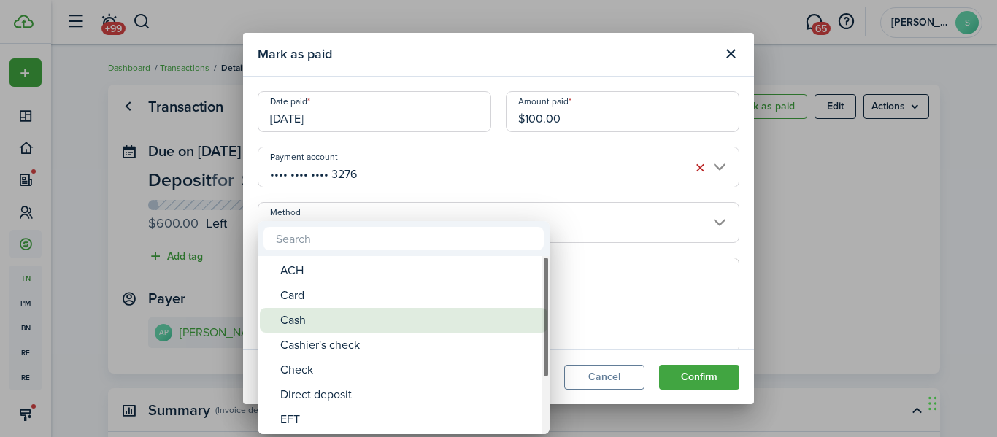
click at [395, 311] on div "Cash" at bounding box center [409, 320] width 258 height 25
type input "Cash"
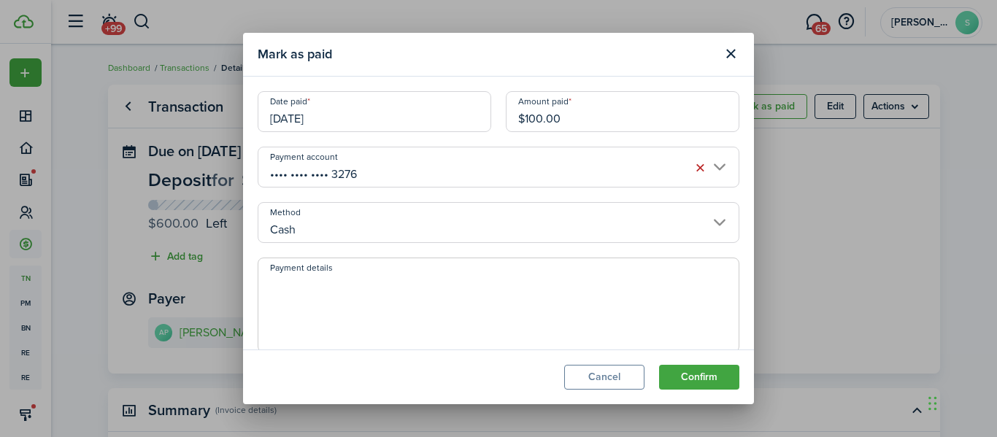
click at [405, 275] on textarea "Payment details" at bounding box center [498, 310] width 480 height 70
click at [399, 124] on input "[DATE]" at bounding box center [375, 111] width 234 height 41
type textarea "cash to office"
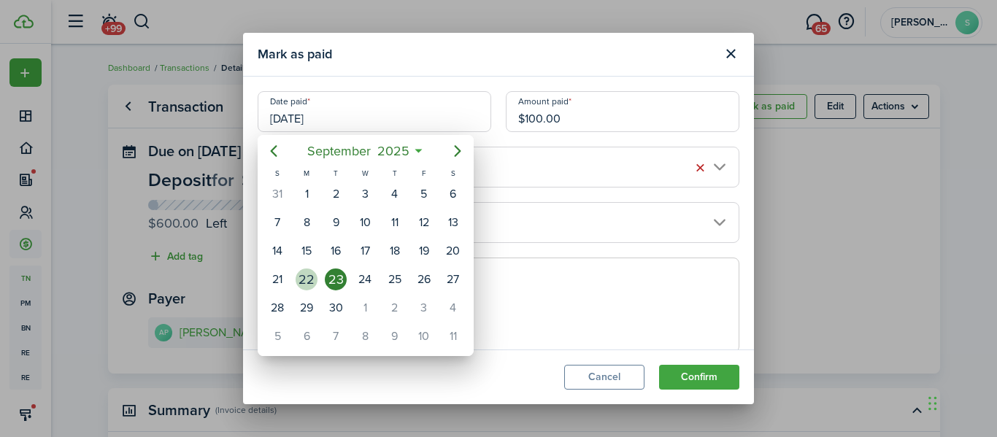
click at [318, 265] on mbsc-calendar-day "22" at bounding box center [306, 279] width 29 height 28
type input "[DATE]"
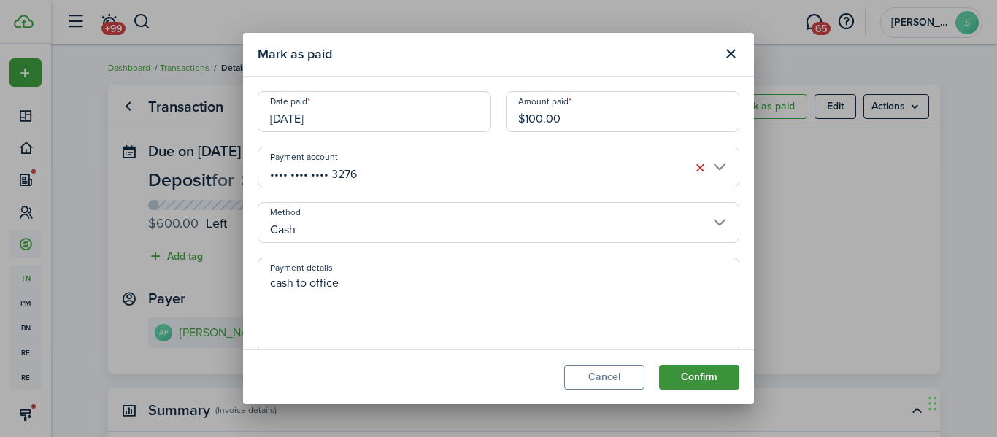
click at [682, 377] on button "Confirm" at bounding box center [699, 377] width 80 height 25
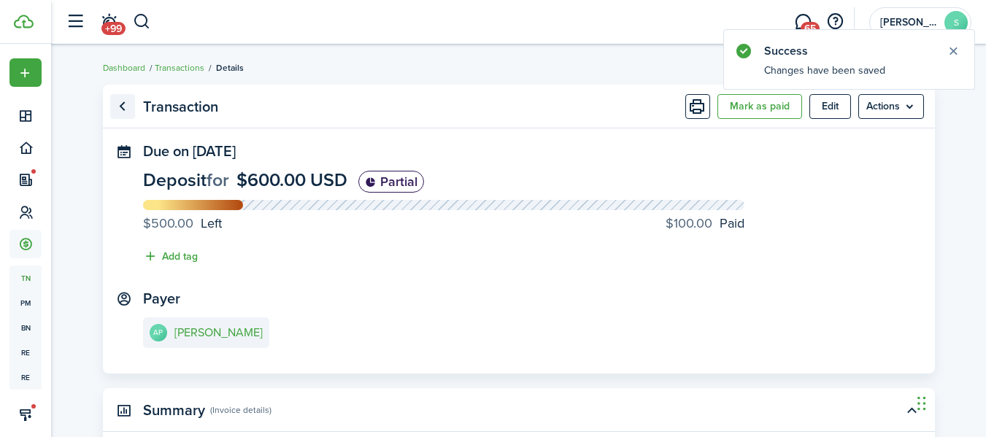
click at [120, 116] on link "Go back" at bounding box center [122, 106] width 25 height 25
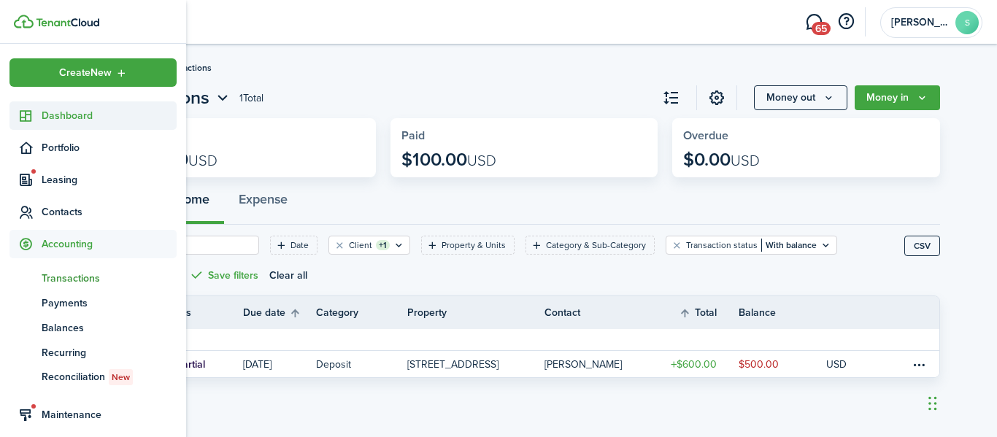
click at [70, 113] on span "Dashboard" at bounding box center [109, 115] width 135 height 15
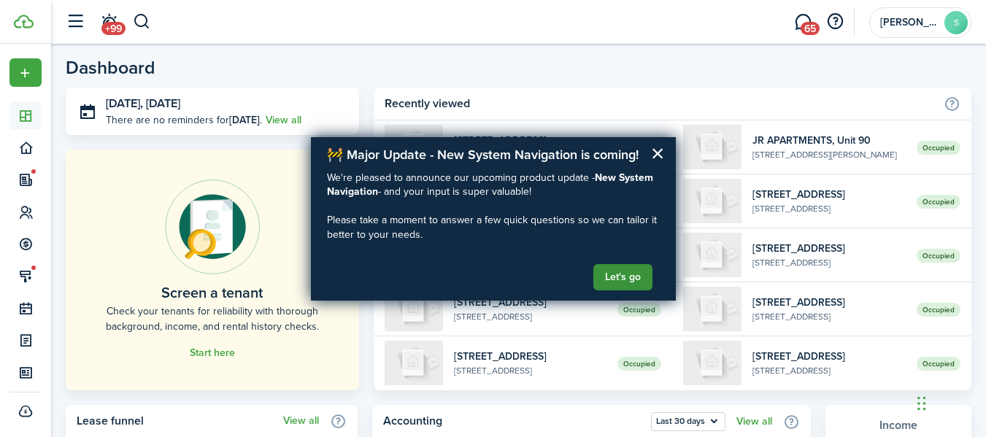
click at [621, 279] on button "Let's go" at bounding box center [623, 277] width 59 height 26
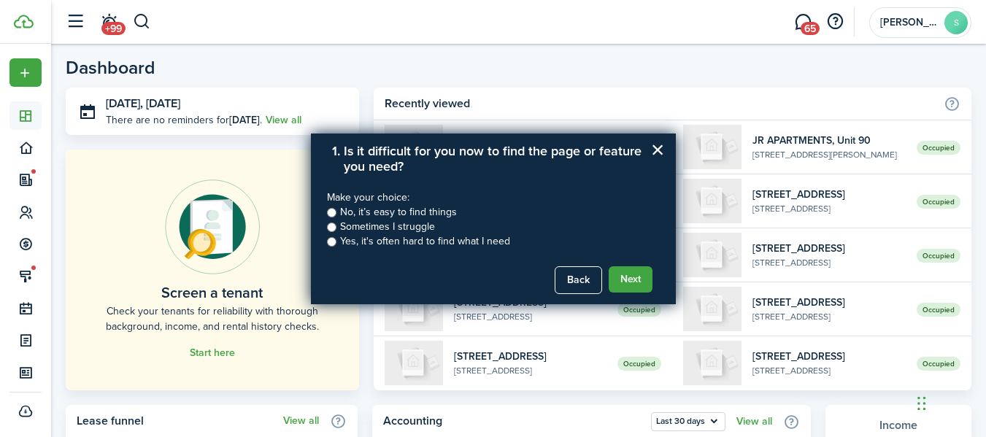
click at [400, 242] on label "Yes, it's often hard to find what I need" at bounding box center [425, 241] width 170 height 15
click at [337, 242] on input "Yes, it's often hard to find what I need" at bounding box center [331, 241] width 9 height 9
radio input "true"
click at [411, 223] on label "Sometimes I struggle" at bounding box center [387, 227] width 95 height 15
click at [337, 223] on input "Sometimes I struggle" at bounding box center [331, 227] width 9 height 9
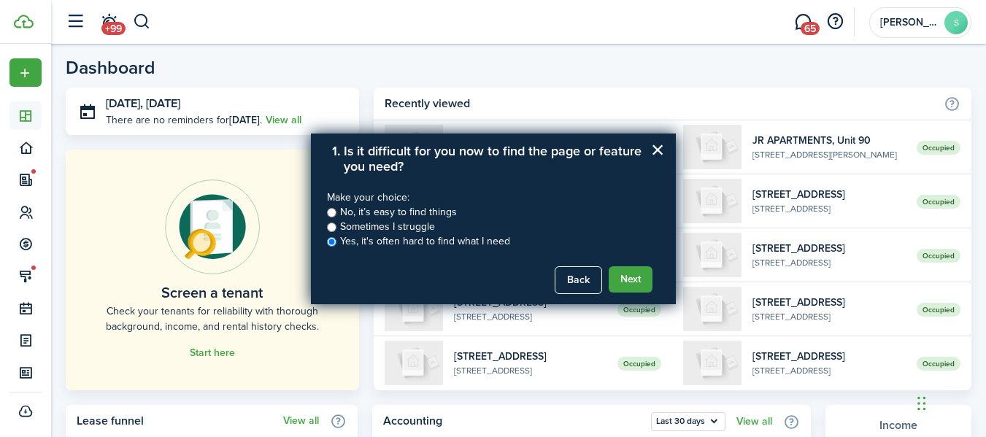
radio input "true"
click at [472, 236] on label "Yes, it's often hard to find what I need" at bounding box center [425, 241] width 170 height 15
click at [337, 237] on input "Yes, it's often hard to find what I need" at bounding box center [331, 241] width 9 height 9
radio input "true"
click at [631, 277] on button "Next" at bounding box center [631, 279] width 44 height 26
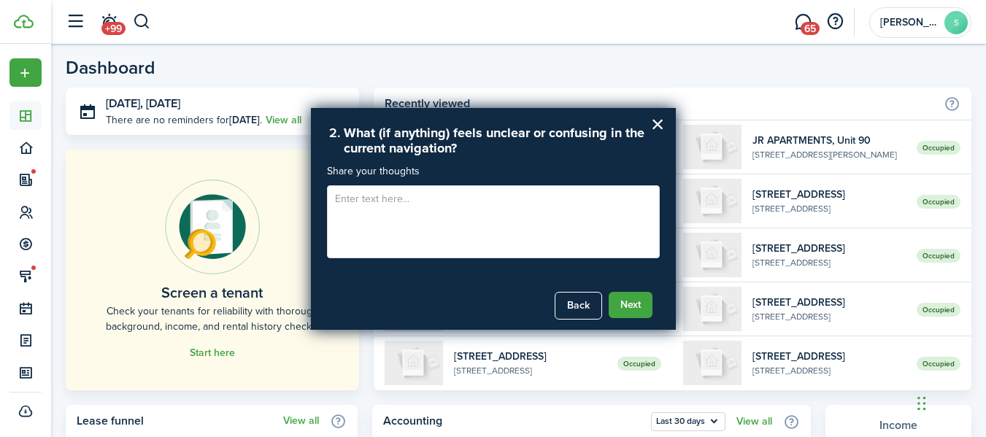
click at [575, 200] on textarea at bounding box center [493, 221] width 333 height 73
type textarea "I"
type textarea "i"
click at [545, 231] on textarea "I dont like that when you go into a tenants pro" at bounding box center [493, 221] width 333 height 73
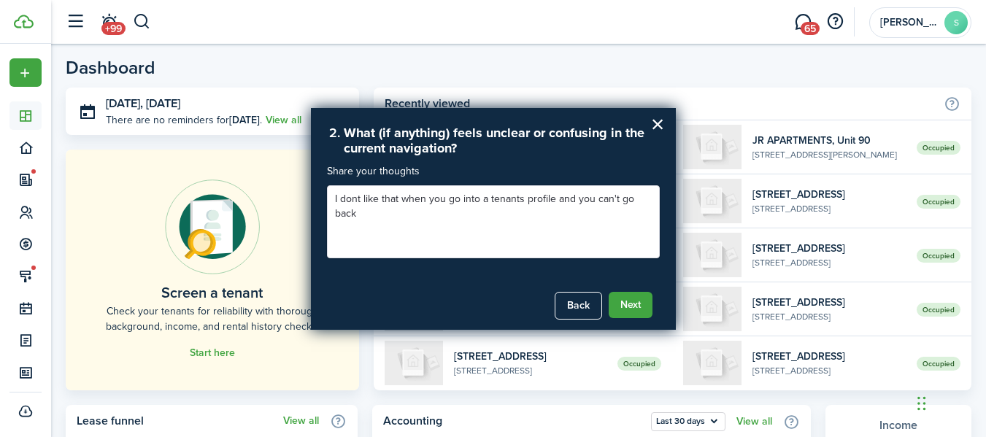
click at [531, 211] on textarea "I dont like that when you go into a tenants profile and you can't go back" at bounding box center [493, 221] width 333 height 73
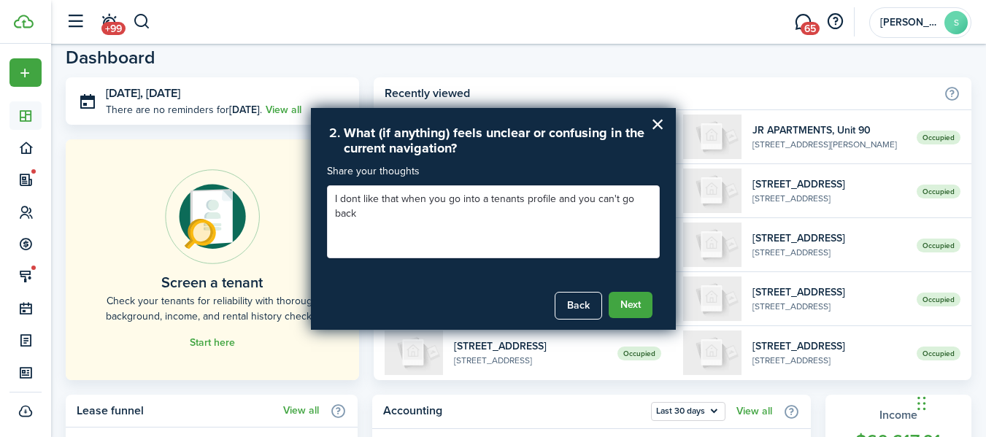
scroll to position [25, 0]
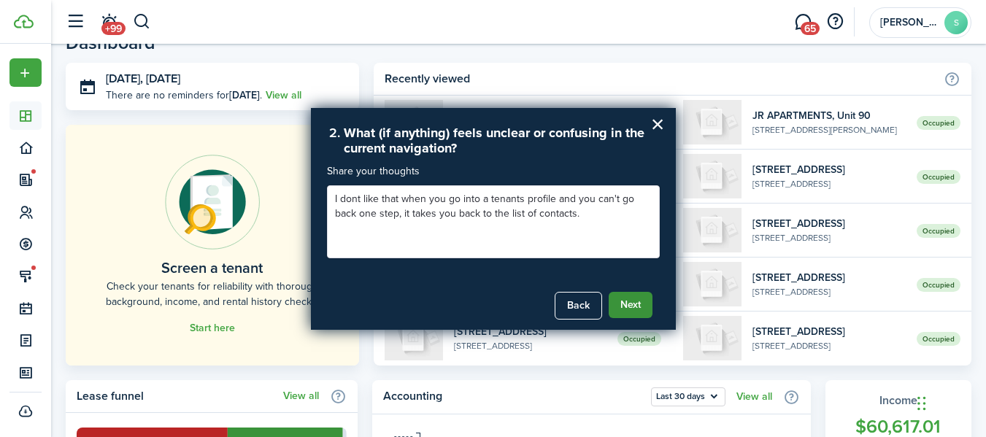
type textarea "I dont like that when you go into a tenants profile and you can't go back one s…"
click at [622, 310] on button "Next" at bounding box center [631, 305] width 44 height 26
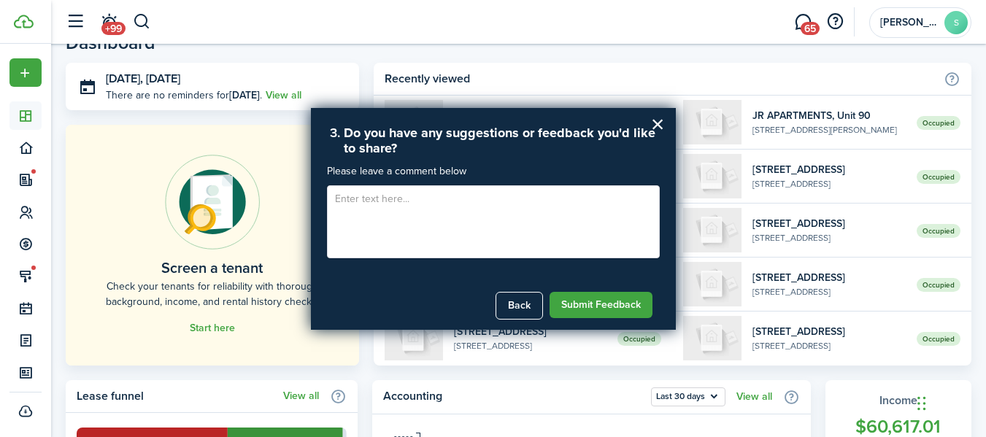
click at [387, 217] on textarea at bounding box center [493, 221] width 333 height 73
type textarea "I"
type textarea "I would like to be able to save ID they submit as their profile picture."
click at [585, 306] on button "Submit Feedback" at bounding box center [601, 305] width 103 height 26
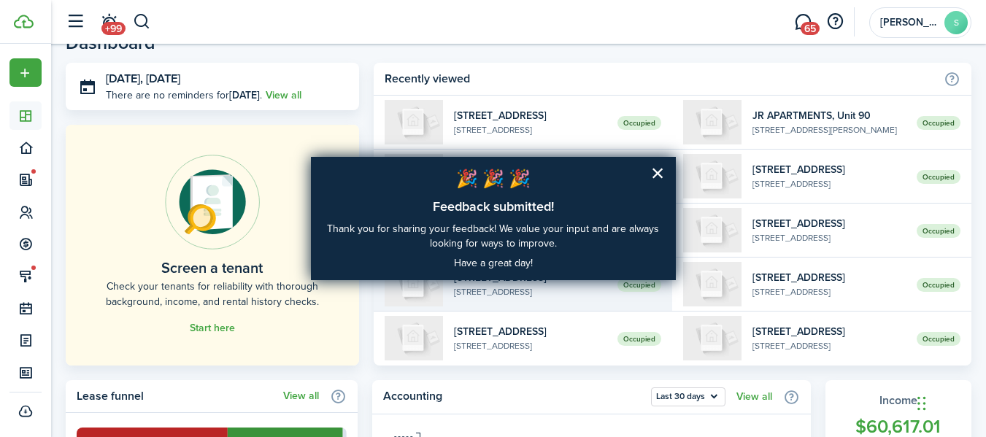
scroll to position [407, 0]
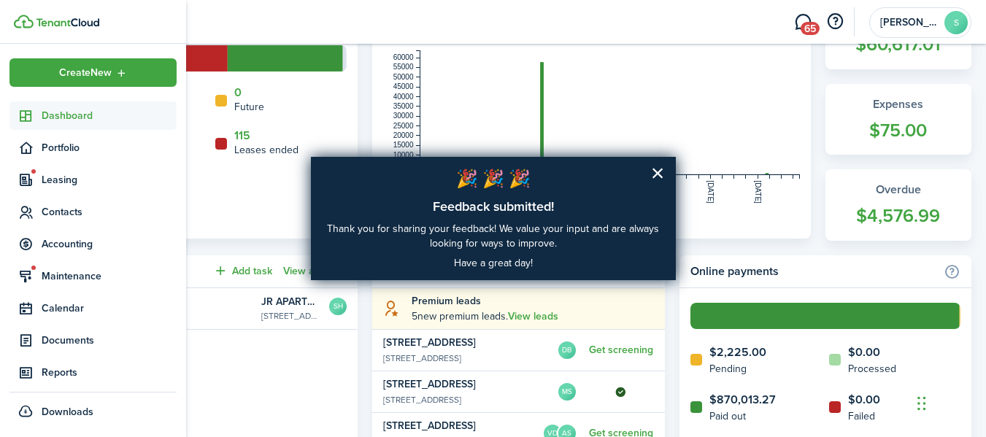
click at [28, 106] on link "Dashboard" at bounding box center [92, 115] width 167 height 28
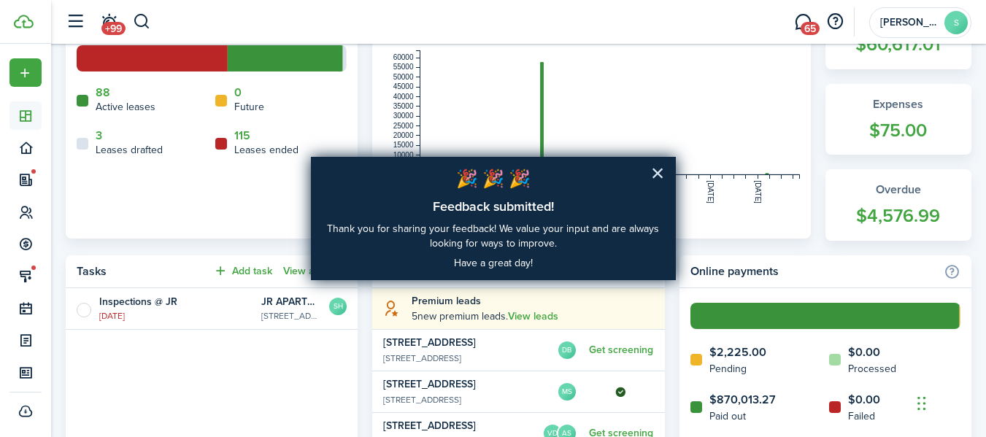
click at [657, 175] on button "×" at bounding box center [658, 172] width 14 height 23
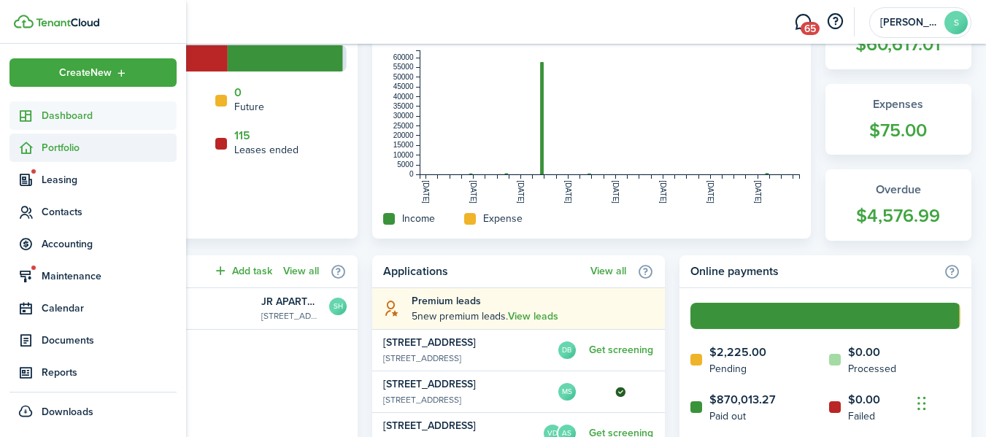
click at [26, 155] on icon at bounding box center [25, 148] width 15 height 15
